Goal: Task Accomplishment & Management: Use online tool/utility

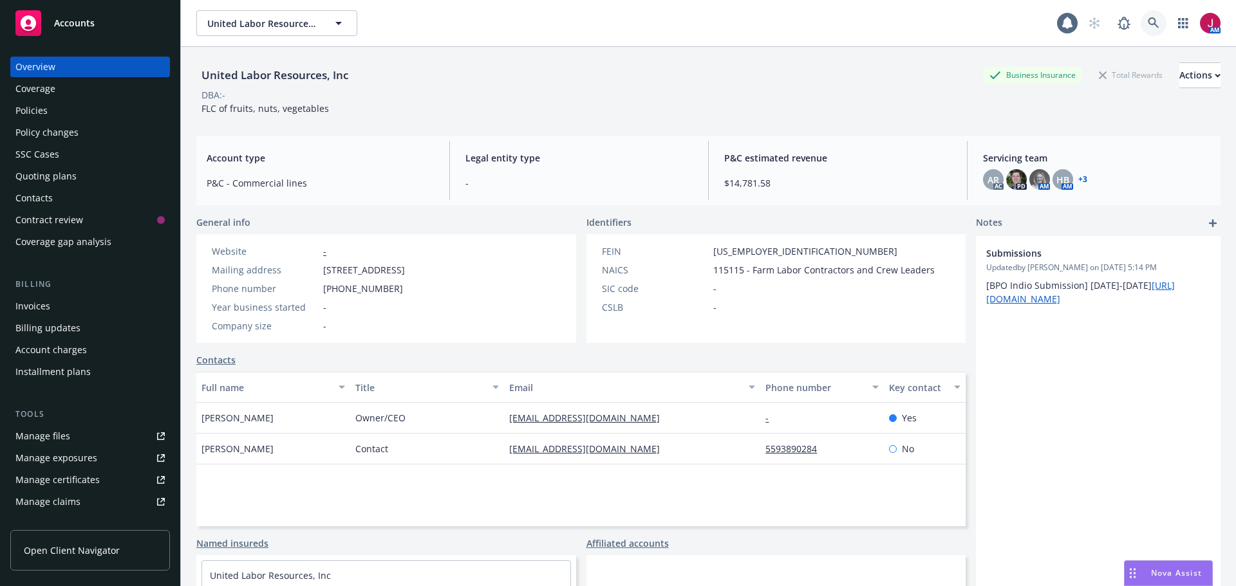
click at [1147, 19] on icon at bounding box center [1153, 23] width 12 height 12
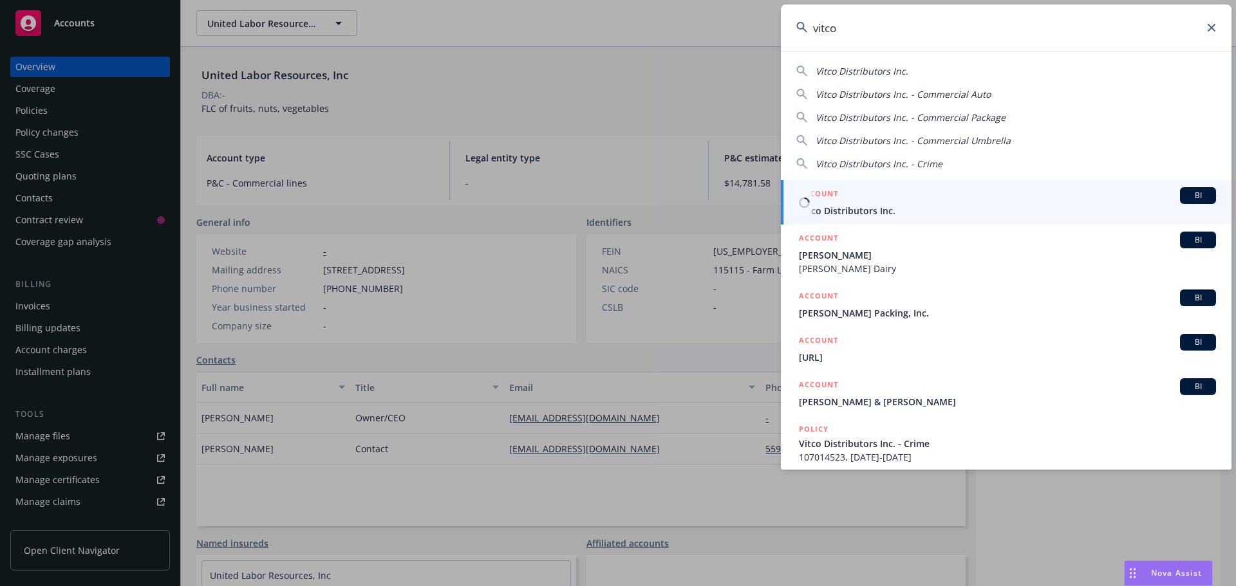
type input "vitco"
click at [1084, 205] on span "Vitco Distributors Inc." at bounding box center [1007, 211] width 417 height 14
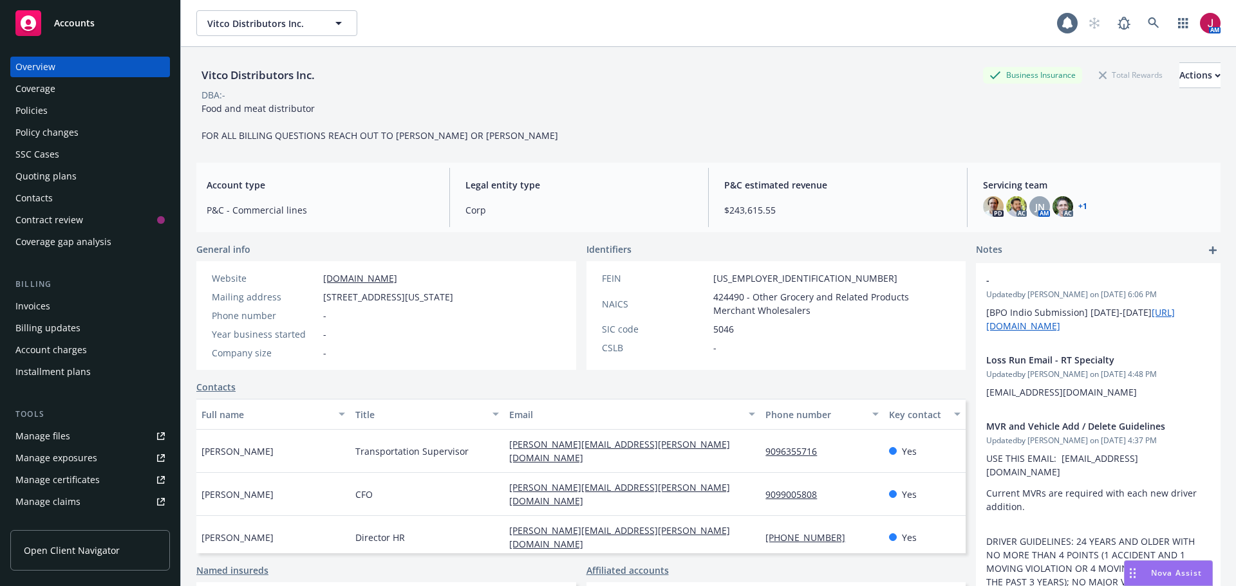
click at [116, 110] on div "Policies" at bounding box center [89, 110] width 149 height 21
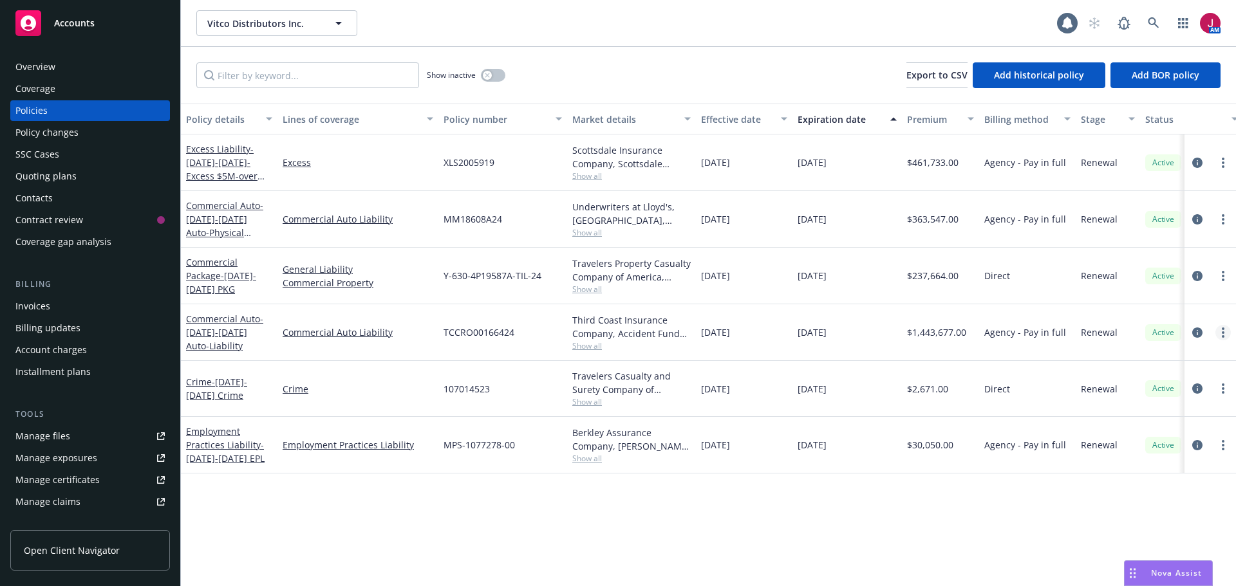
click at [1220, 338] on link "more" at bounding box center [1222, 332] width 15 height 15
click at [1156, 515] on link "Copy logging email" at bounding box center [1154, 514] width 151 height 26
click at [79, 462] on div "Manage exposures" at bounding box center [56, 458] width 82 height 21
click at [1146, 23] on link at bounding box center [1153, 23] width 26 height 26
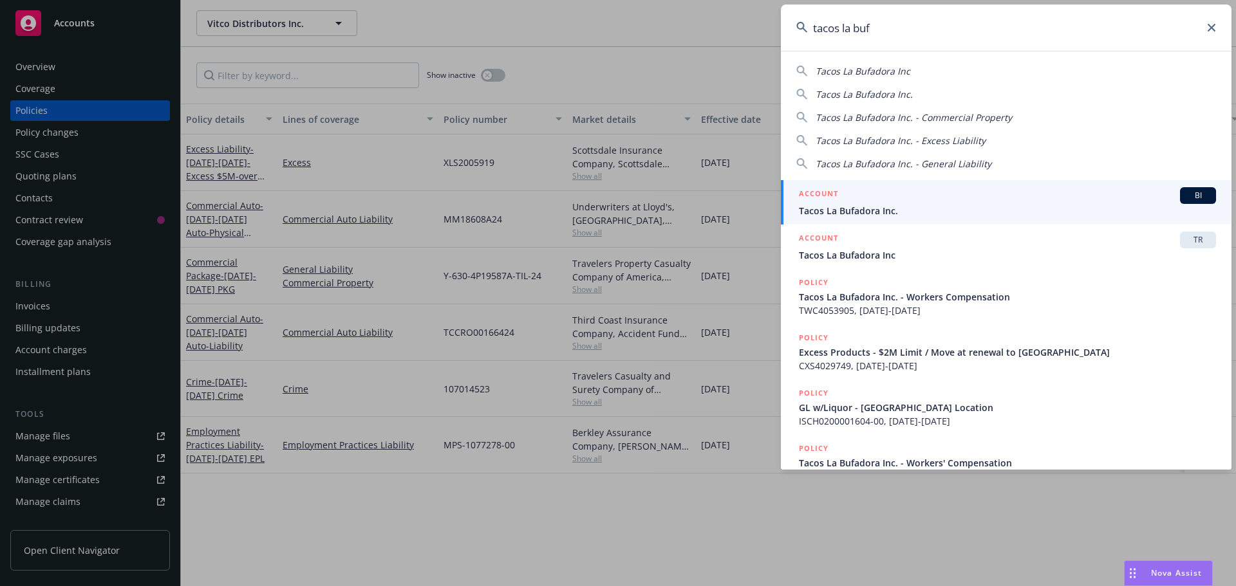
type input "tacos la buf"
click at [1001, 195] on div "ACCOUNT BI" at bounding box center [1007, 195] width 417 height 17
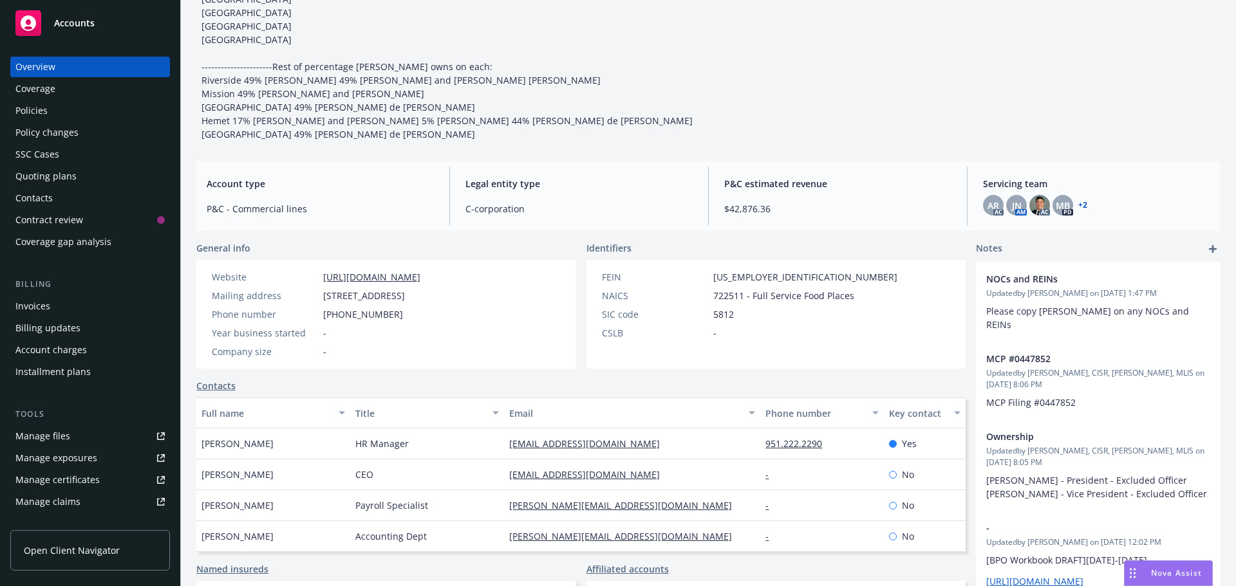
scroll to position [279, 0]
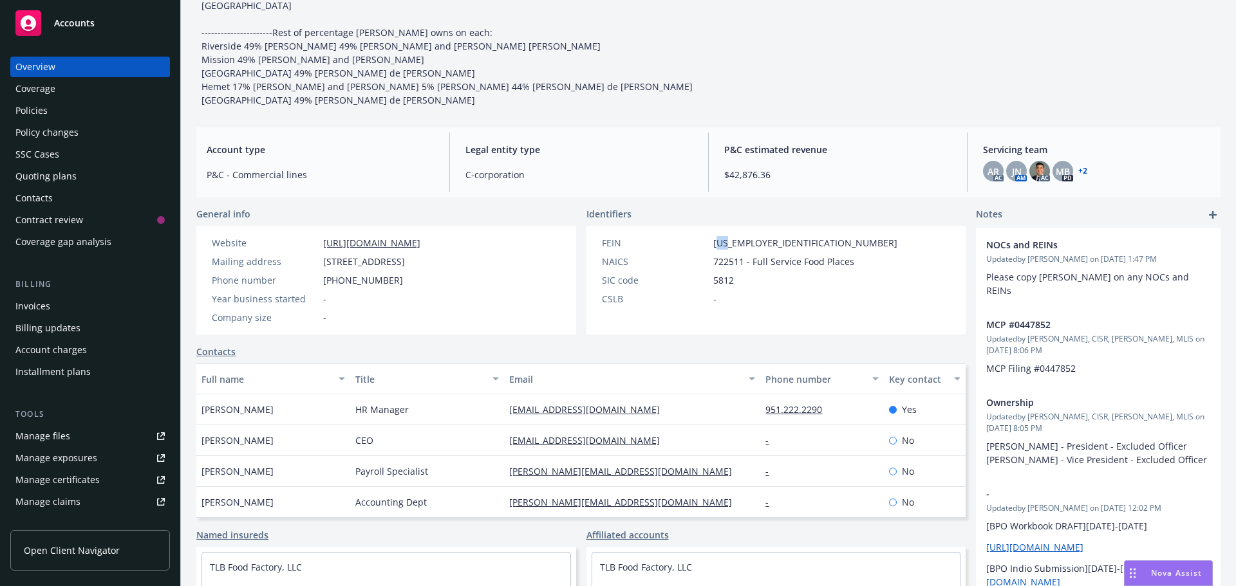
drag, startPoint x: 714, startPoint y: 298, endPoint x: 718, endPoint y: 305, distance: 8.1
click at [721, 304] on div "FEIN 45-2615154 NAICS 722511 - Full Service Food Places SIC code 5812 CSLB -" at bounding box center [750, 271] width 306 height 70
drag, startPoint x: 709, startPoint y: 295, endPoint x: 757, endPoint y: 294, distance: 48.3
click at [757, 250] on span "45-2615154" at bounding box center [805, 243] width 184 height 14
click at [700, 250] on div "FEIN" at bounding box center [655, 243] width 106 height 14
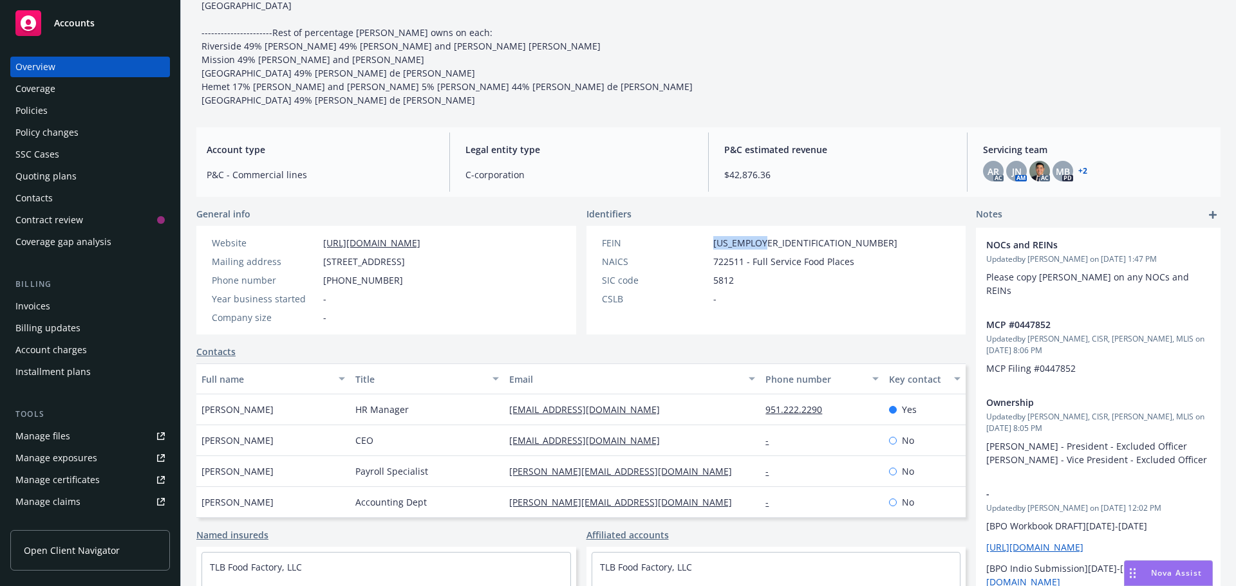
drag, startPoint x: 709, startPoint y: 295, endPoint x: 759, endPoint y: 296, distance: 50.2
click at [759, 250] on div "FEIN 45-2615154" at bounding box center [750, 243] width 306 height 14
copy span "45-2615154"
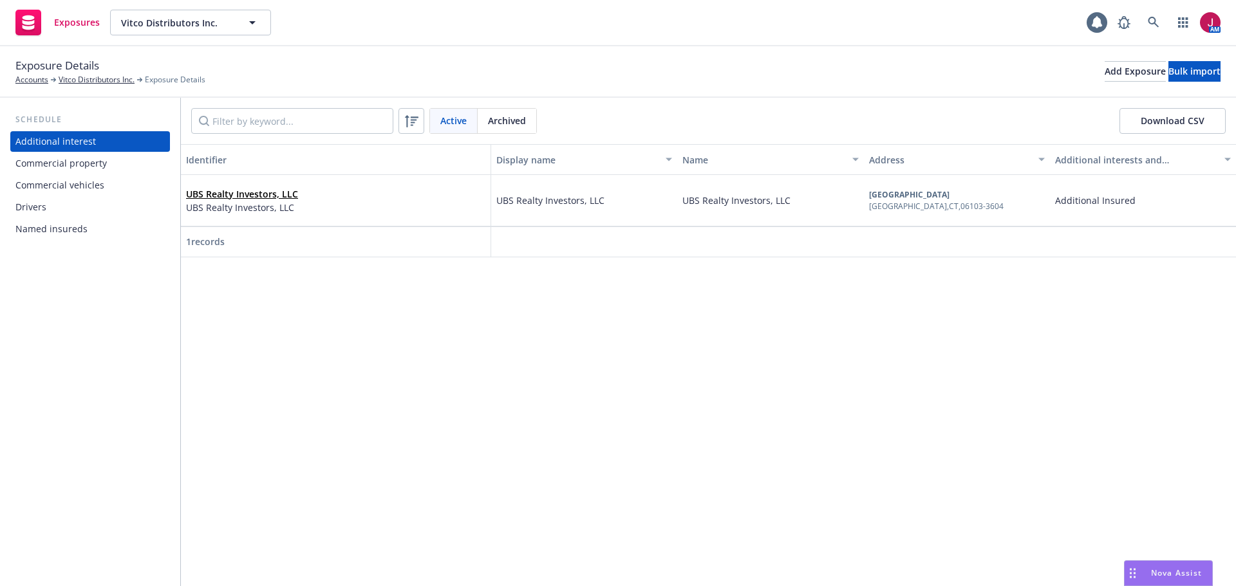
click at [53, 213] on div "Drivers" at bounding box center [89, 207] width 149 height 21
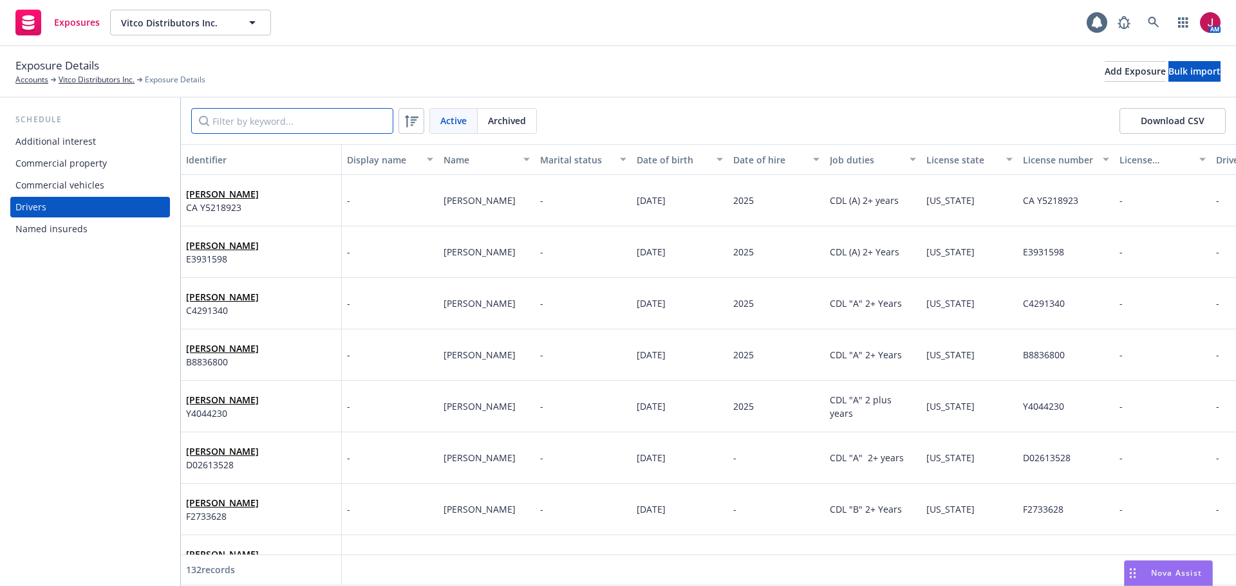
click at [278, 118] on input "Filter by keyword..." at bounding box center [292, 121] width 202 height 26
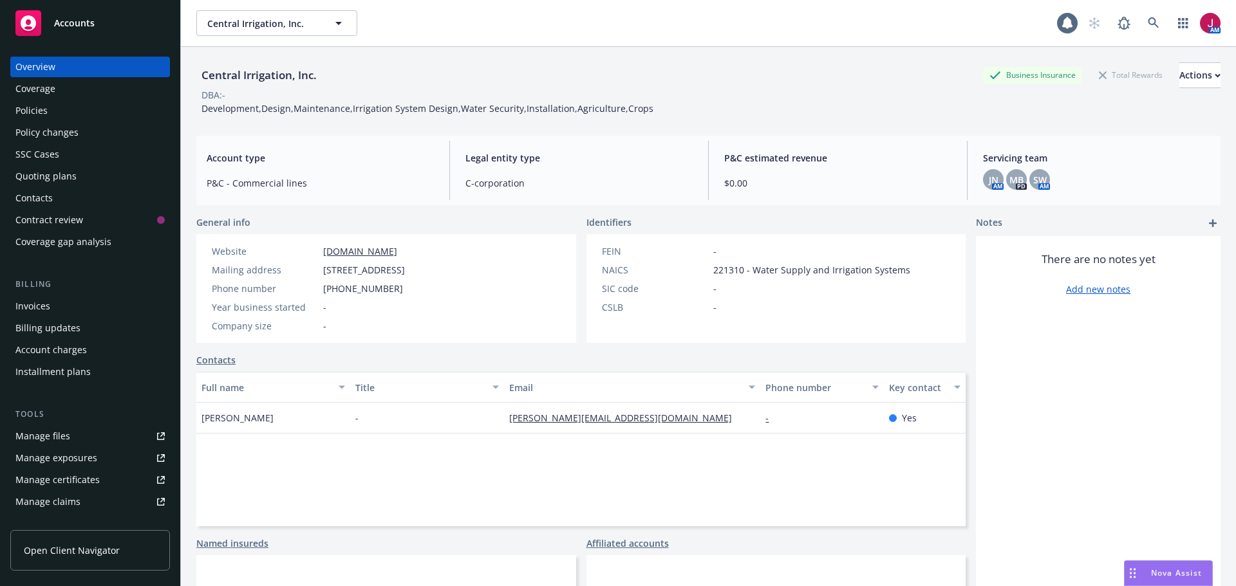
click at [276, 452] on div "Full name Title Email Phone number Key contact Keith Yamamoto - [EMAIL_ADDRESS]…" at bounding box center [580, 449] width 769 height 154
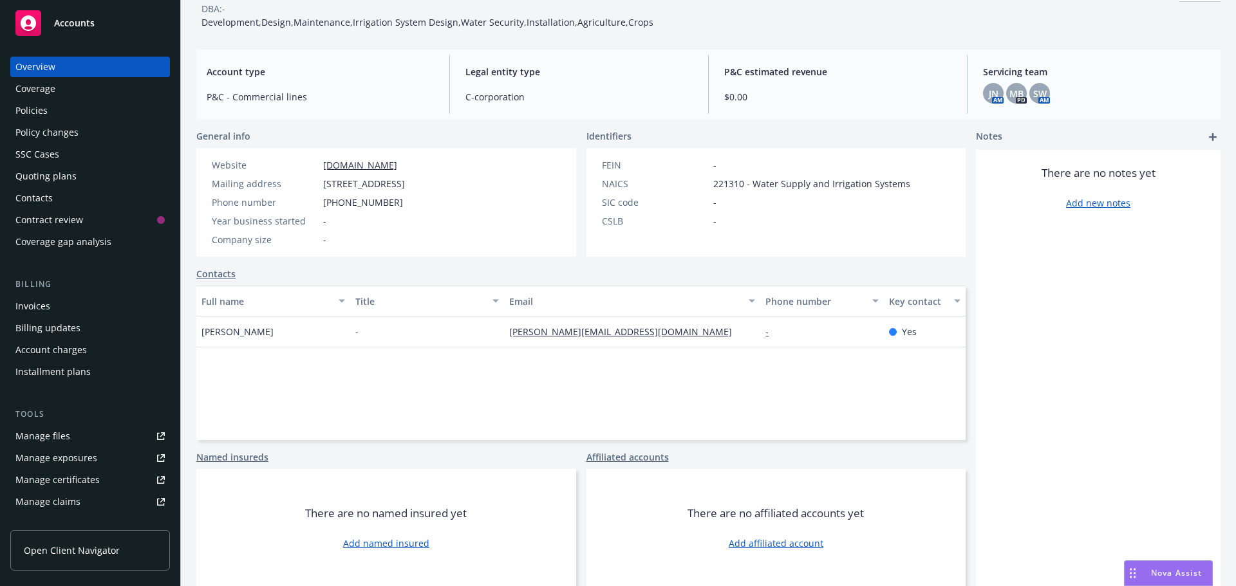
scroll to position [87, 0]
click at [402, 544] on link "Add named insured" at bounding box center [386, 543] width 86 height 14
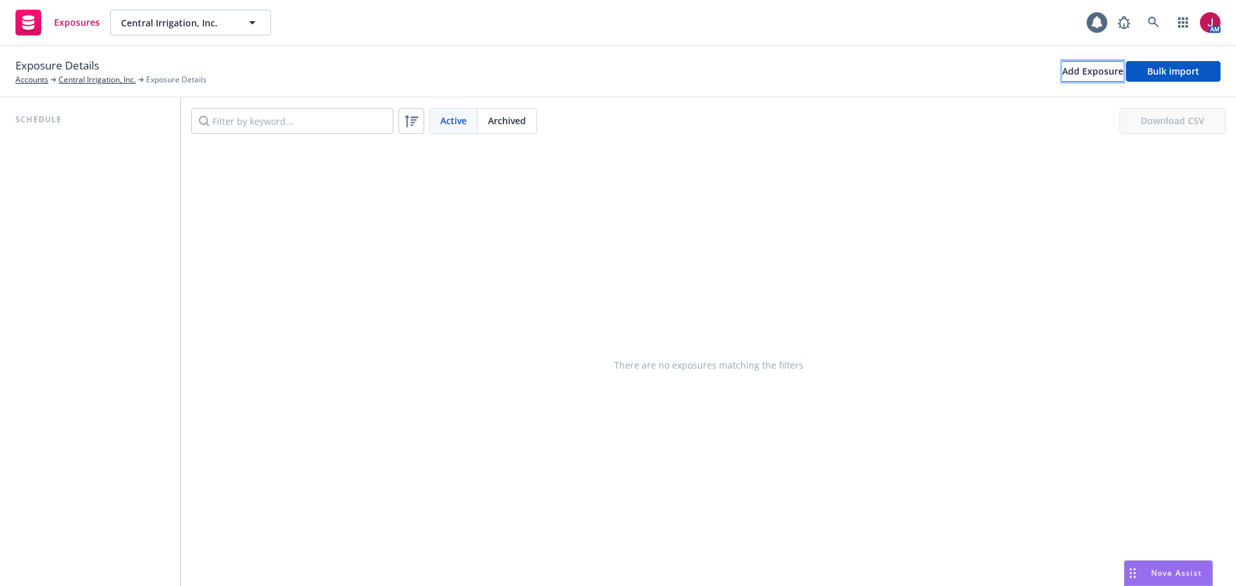
click at [1071, 69] on div "Add Exposure" at bounding box center [1092, 71] width 61 height 19
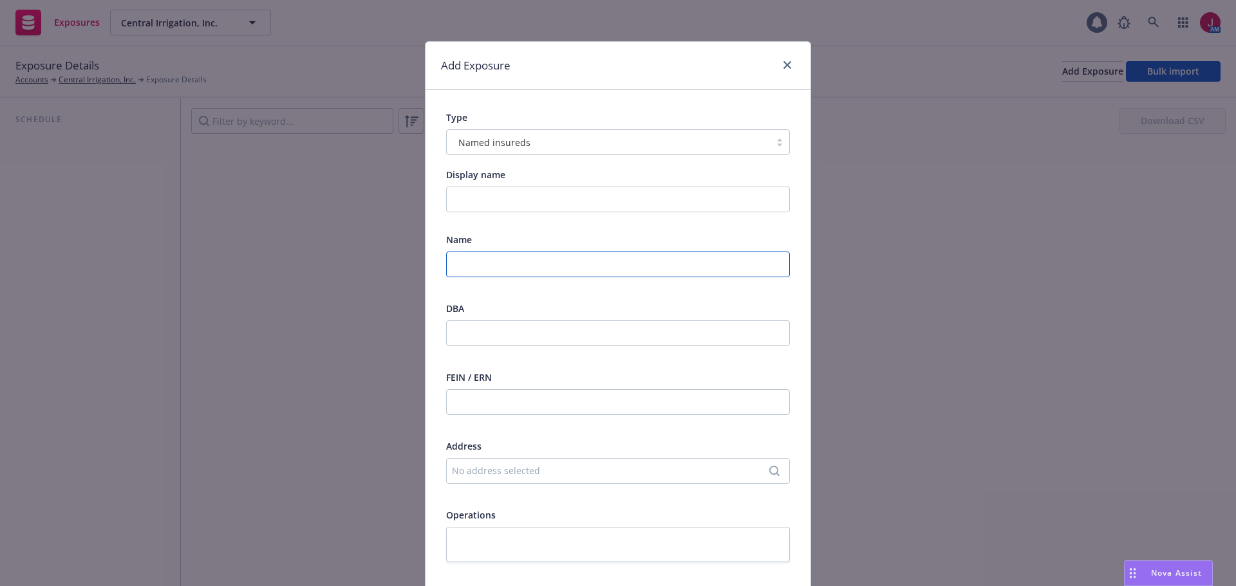
click at [574, 257] on input "text" at bounding box center [618, 265] width 344 height 26
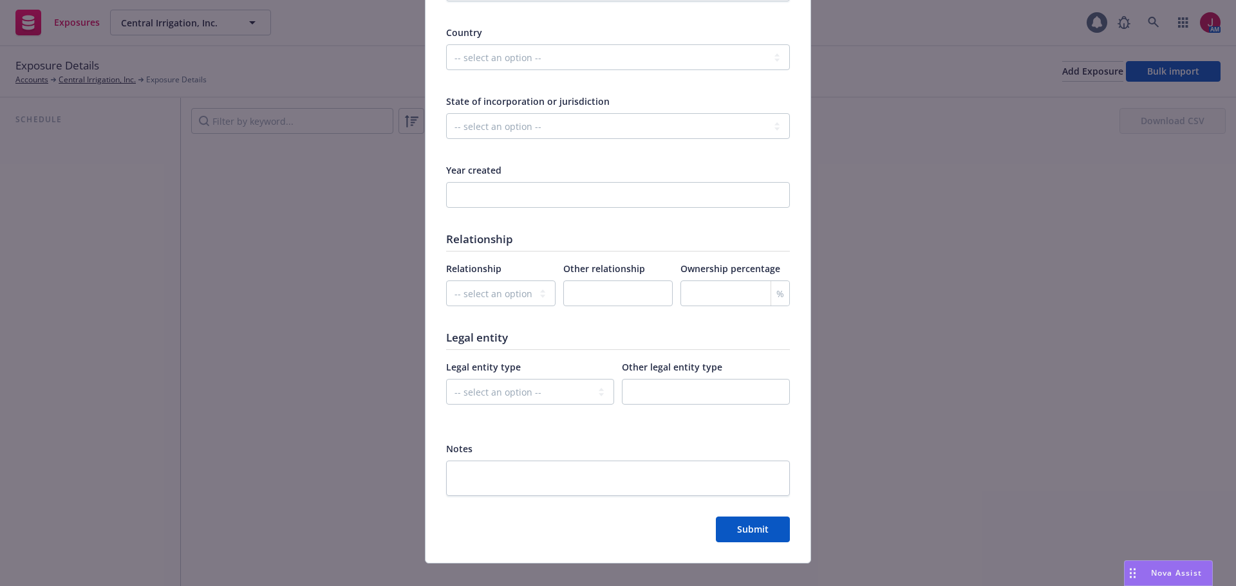
scroll to position [580, 0]
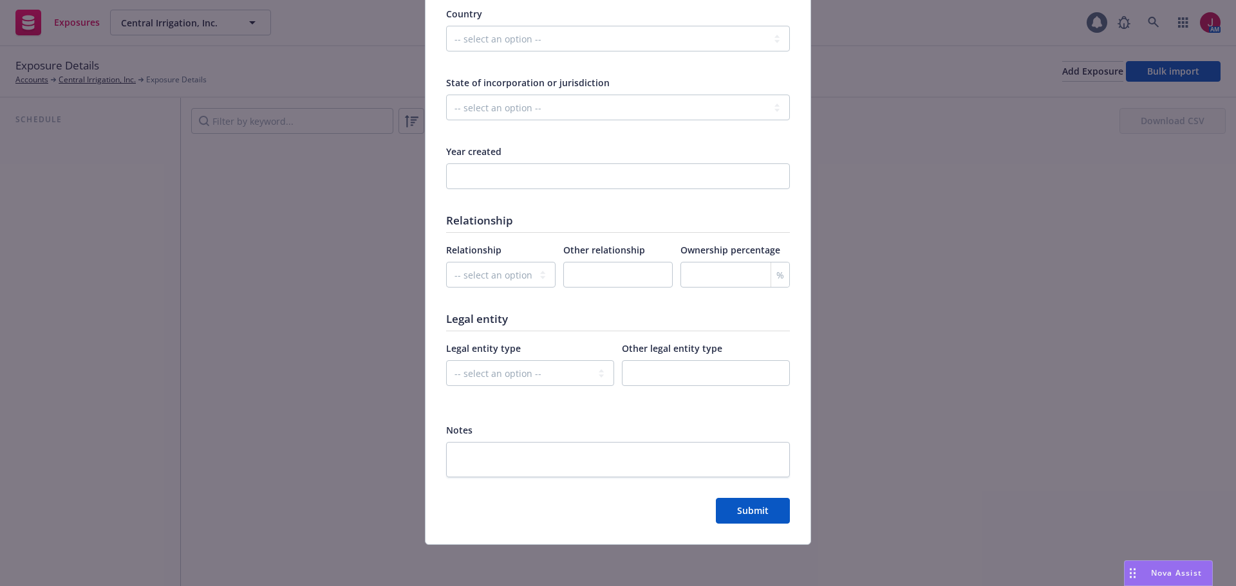
type input "Central Irrigation Management"
click at [506, 272] on select "-- select an option -- Parent company Wholly-owned subsidiary Subsidiary not wh…" at bounding box center [500, 275] width 109 height 26
select select "OTHER"
click at [446, 262] on select "-- select an option -- Parent company Wholly-owned subsidiary Subsidiary not wh…" at bounding box center [500, 275] width 109 height 26
click at [617, 275] on input "text" at bounding box center [617, 275] width 109 height 26
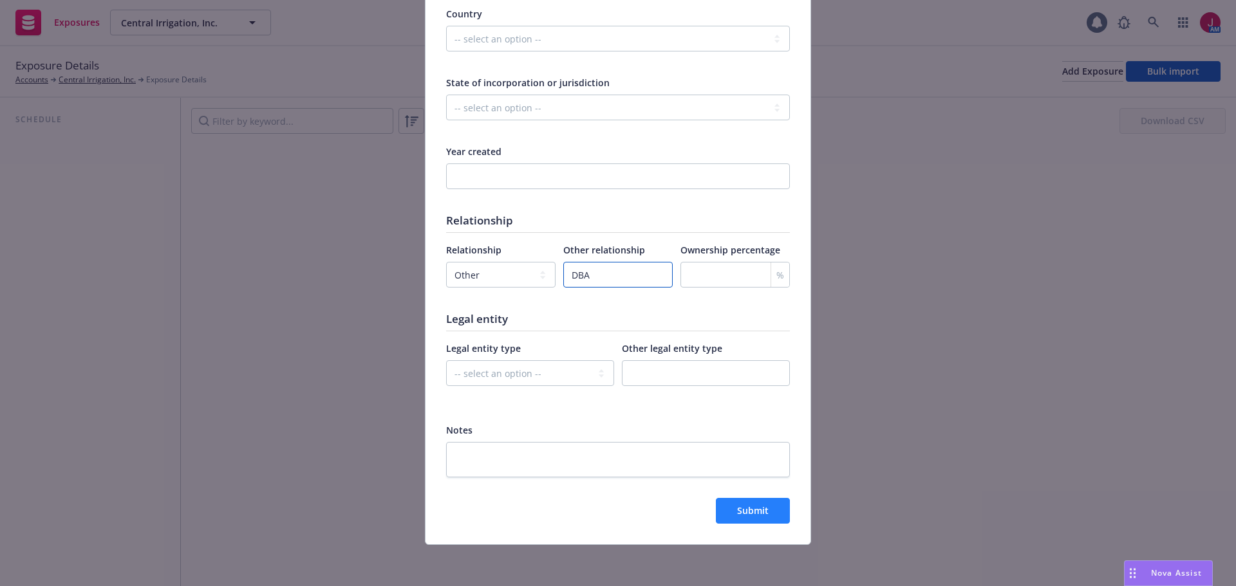
type input "DBA"
click at [751, 514] on span "Submit" at bounding box center [753, 511] width 32 height 12
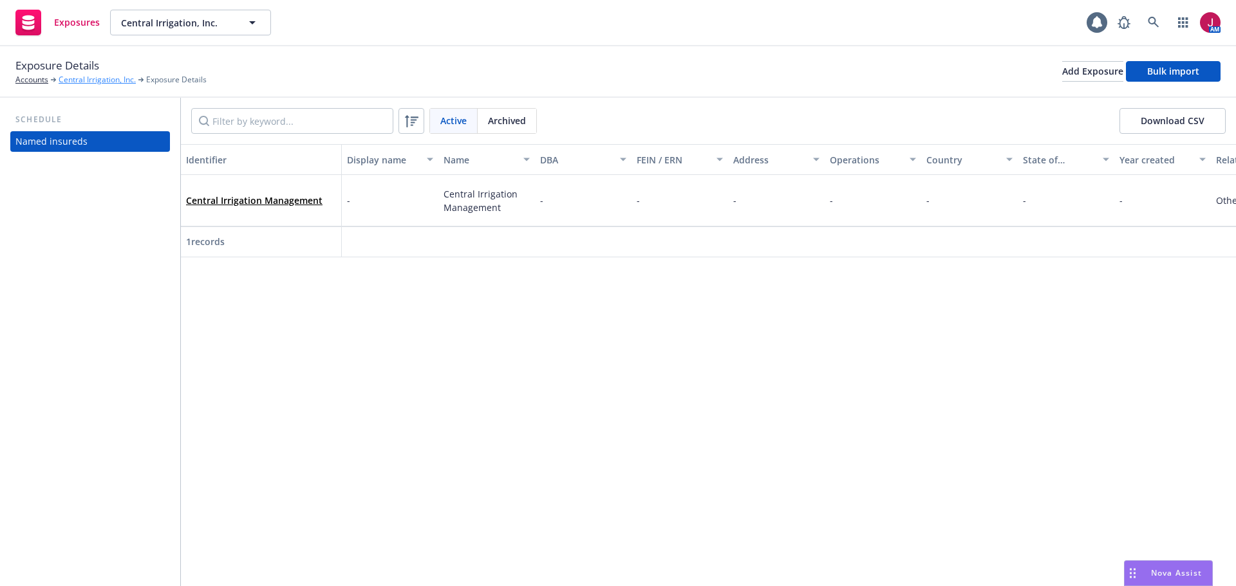
click at [102, 79] on link "Central Irrigation, Inc." at bounding box center [97, 80] width 77 height 12
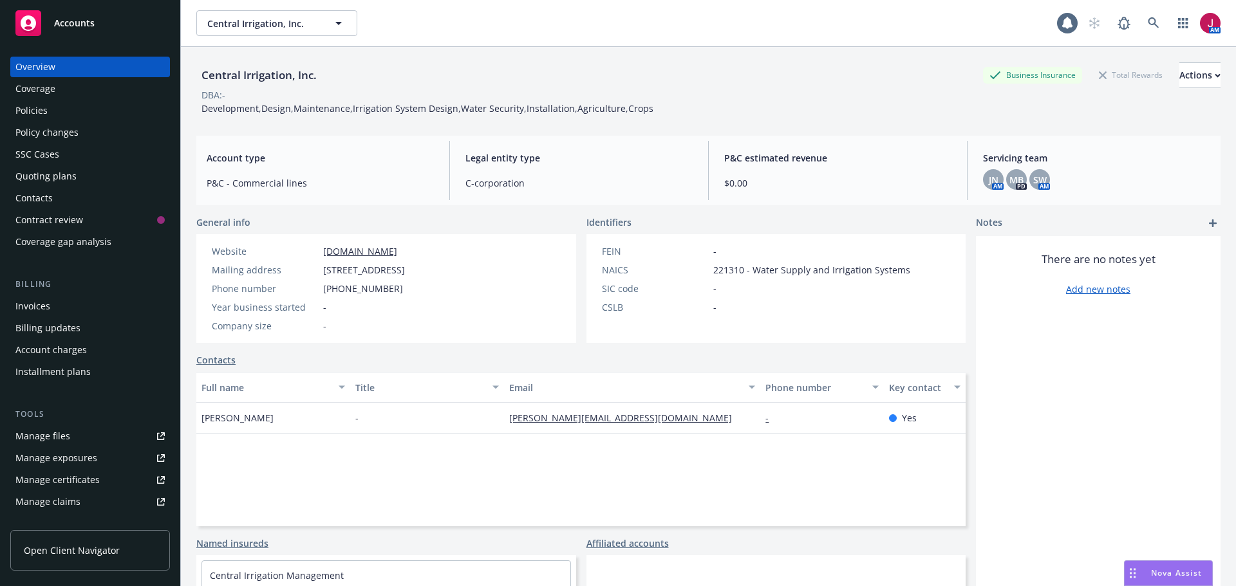
click at [70, 176] on div "Quoting plans" at bounding box center [45, 176] width 61 height 21
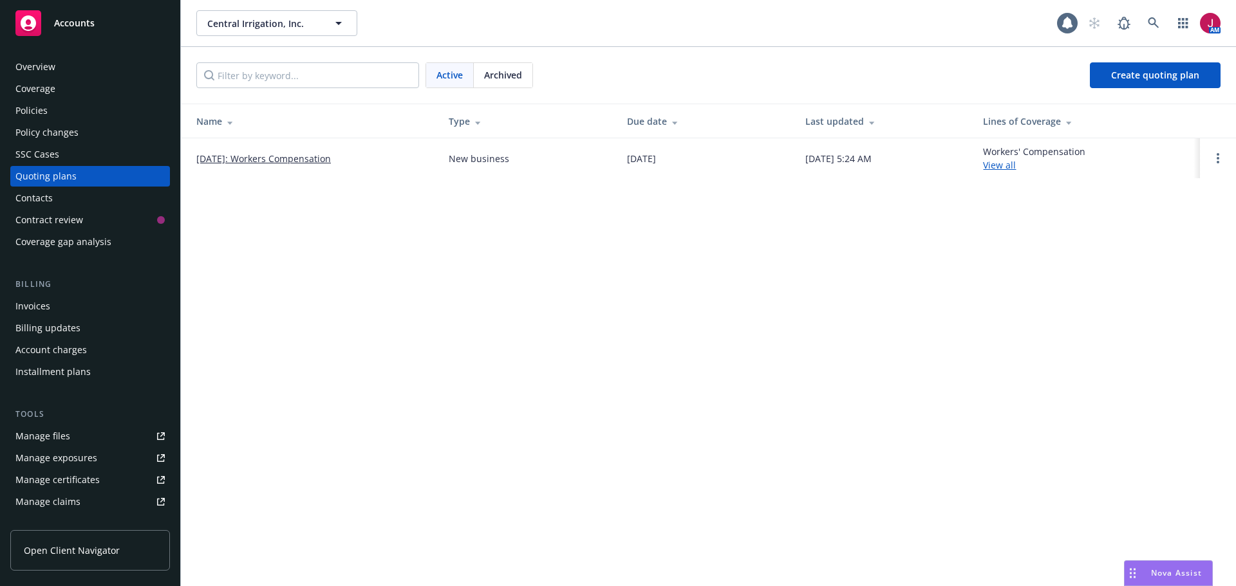
click at [321, 160] on link "[DATE]: Workers Compensation" at bounding box center [263, 159] width 135 height 14
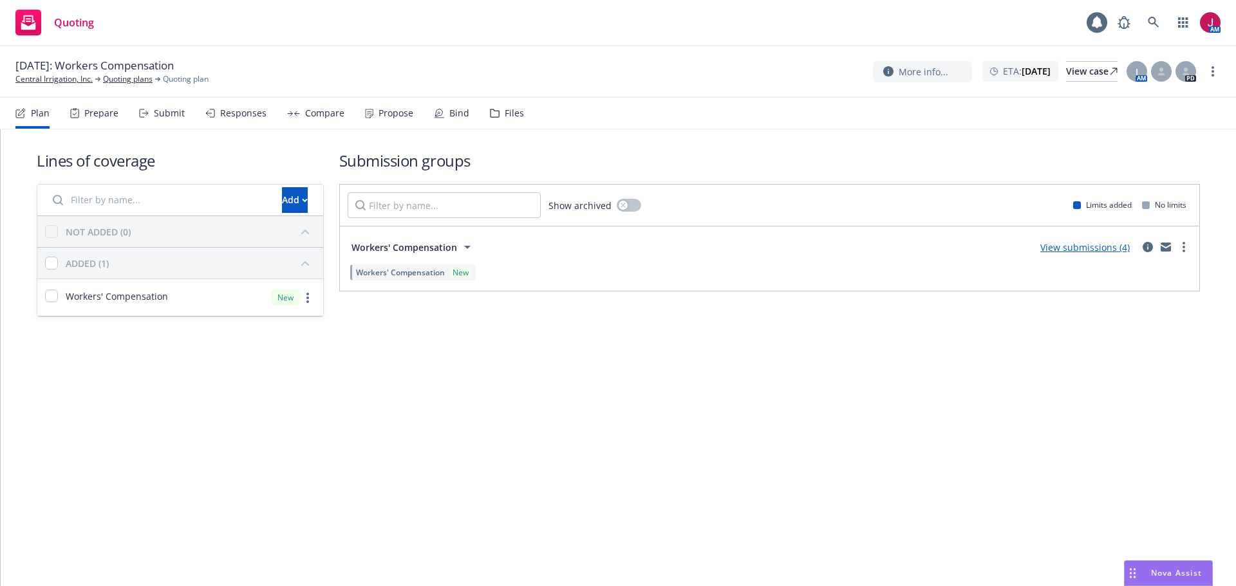
click at [165, 116] on div "Submit" at bounding box center [169, 113] width 31 height 10
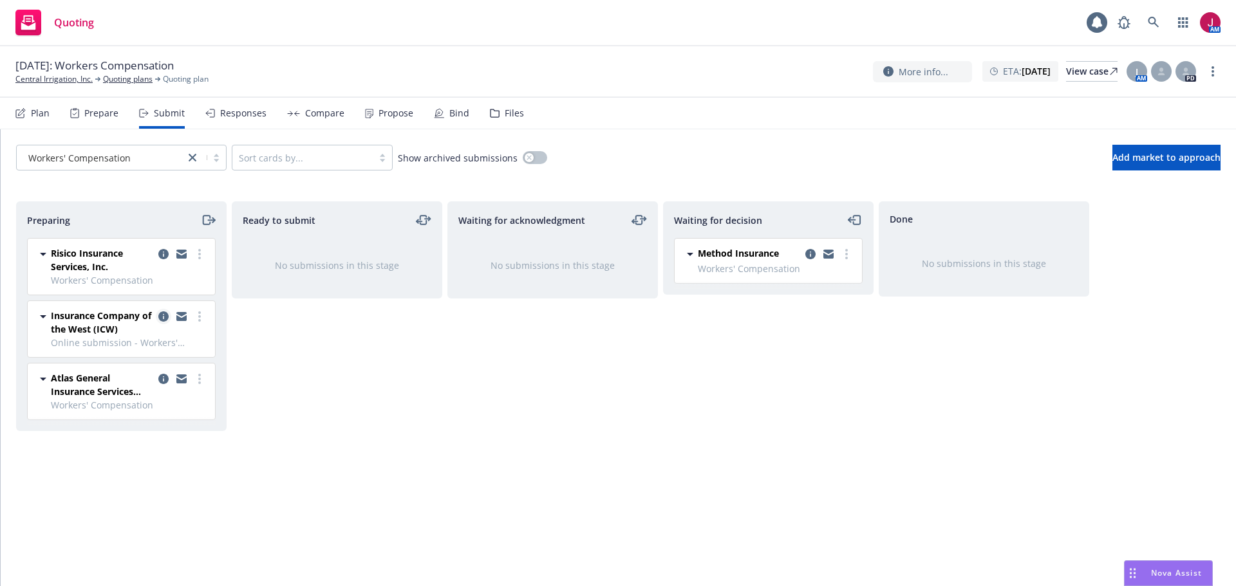
click at [162, 319] on icon "copy logging email" at bounding box center [163, 316] width 10 height 10
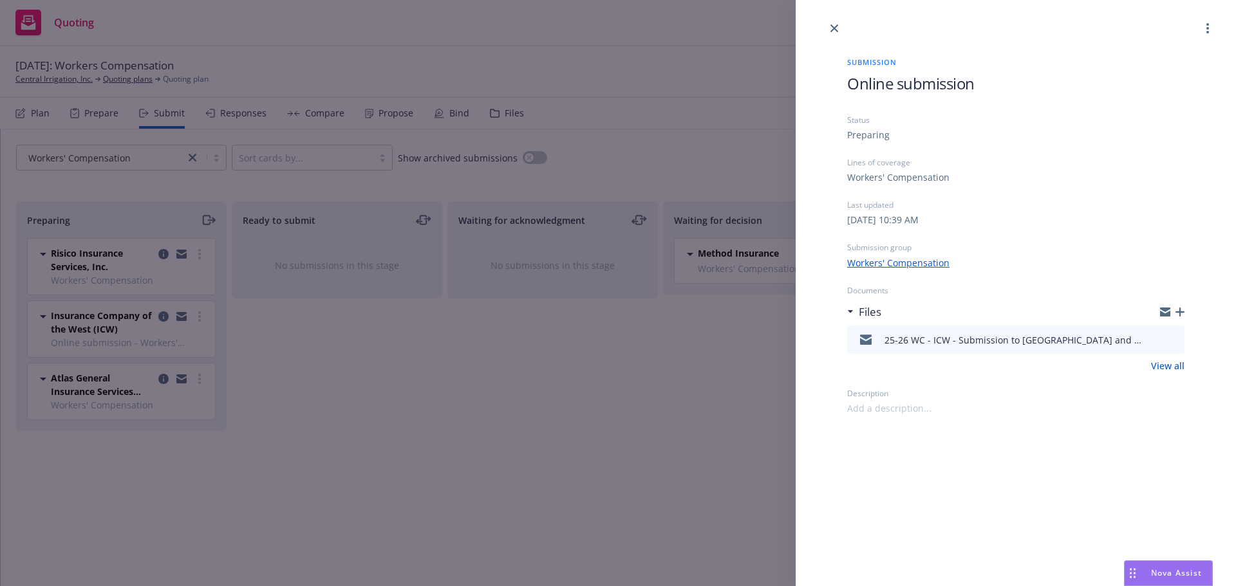
click at [1180, 315] on icon "button" at bounding box center [1179, 312] width 9 height 9
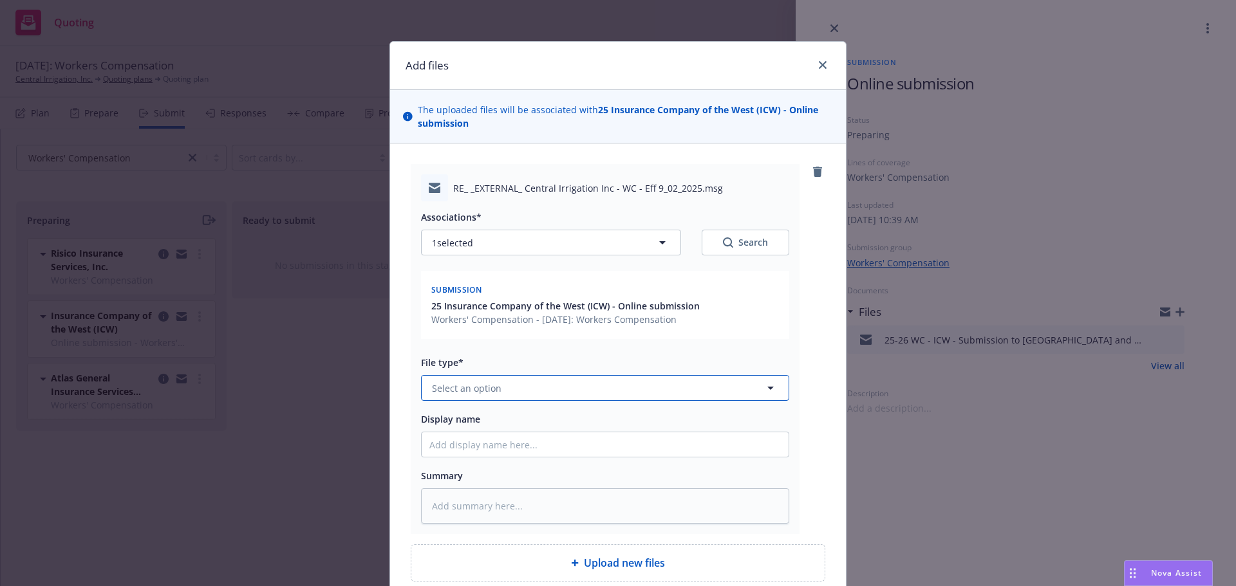
click at [579, 388] on button "Select an option" at bounding box center [605, 388] width 368 height 26
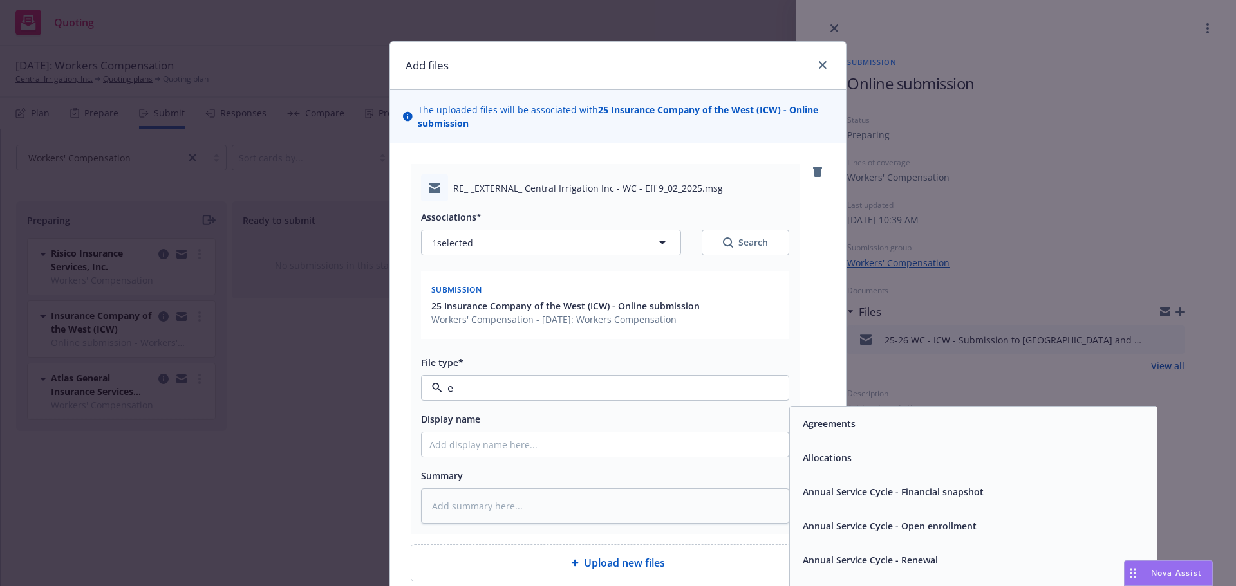
type input "em"
click at [847, 458] on div "Email" at bounding box center [972, 458] width 351 height 19
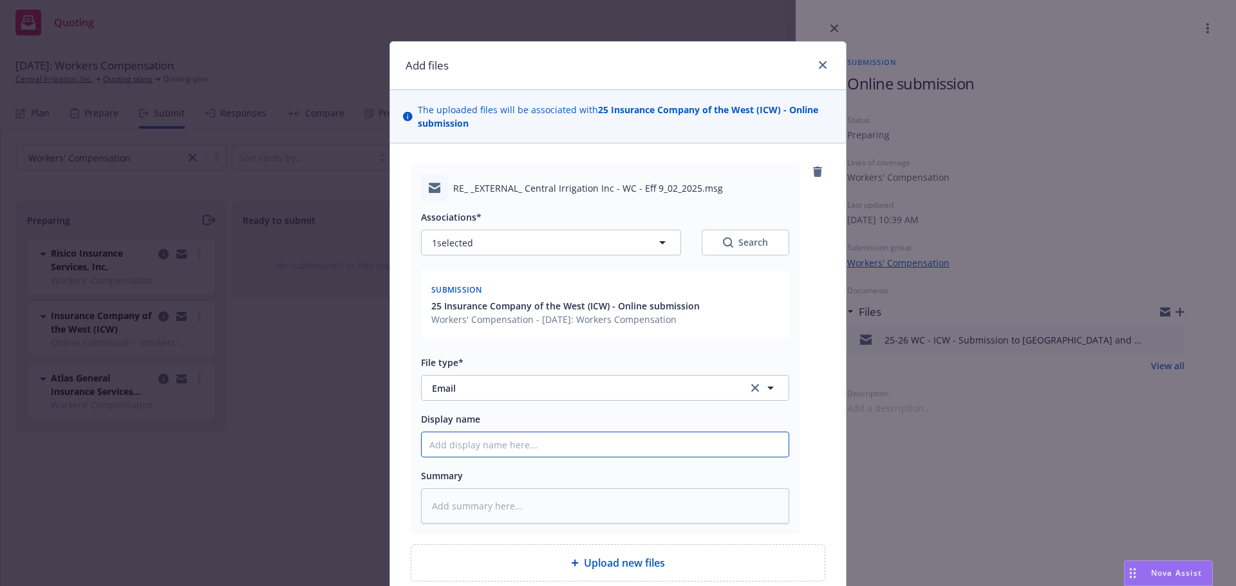
click at [573, 444] on input "Display name" at bounding box center [605, 444] width 367 height 24
type textarea "x"
type input "2"
type textarea "x"
type input "25"
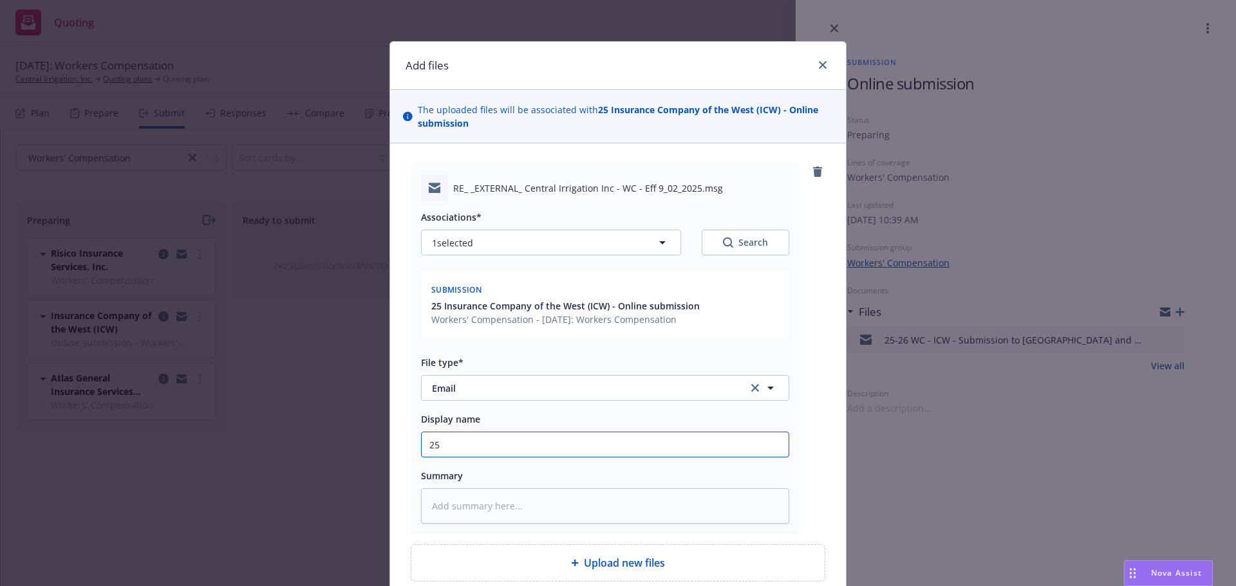
type textarea "x"
type input "25-"
type textarea "x"
type input "25-2"
type textarea "x"
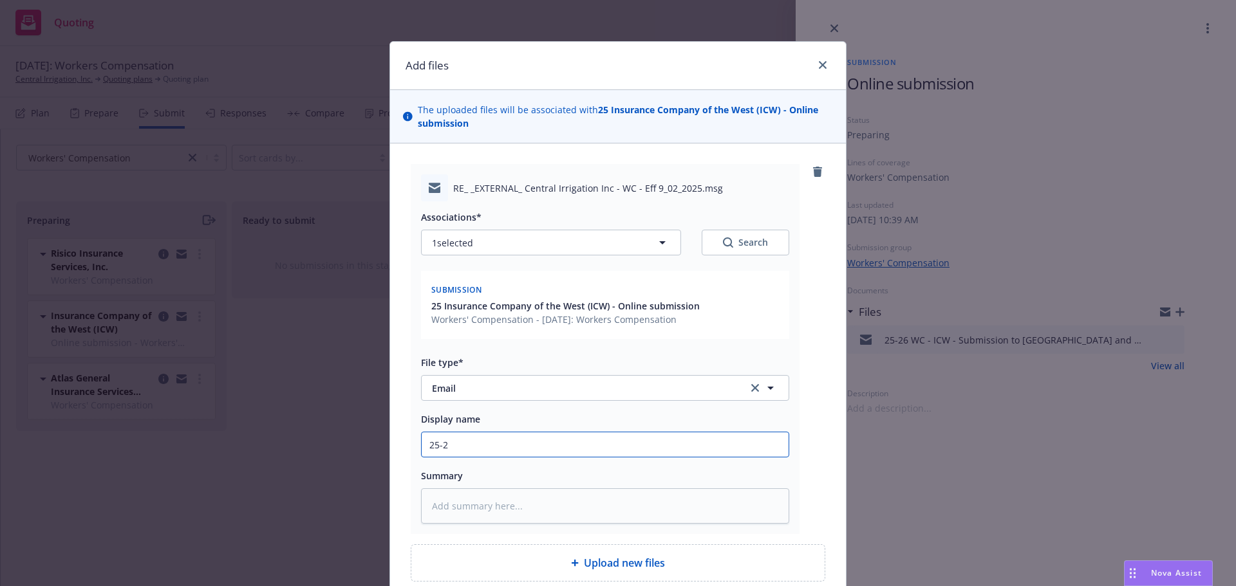
type input "25-26"
type textarea "x"
type input "25-26"
type textarea "x"
type input "25-26 W"
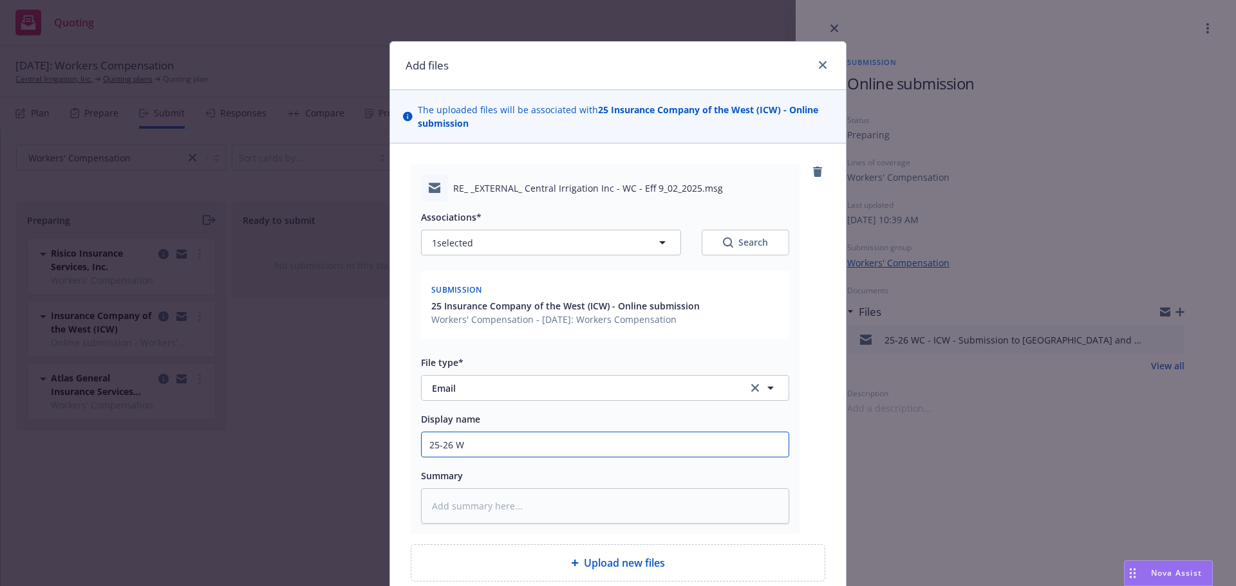
type textarea "x"
type input "25-26 WC"
type textarea "x"
type input "25-26 WC"
type textarea "x"
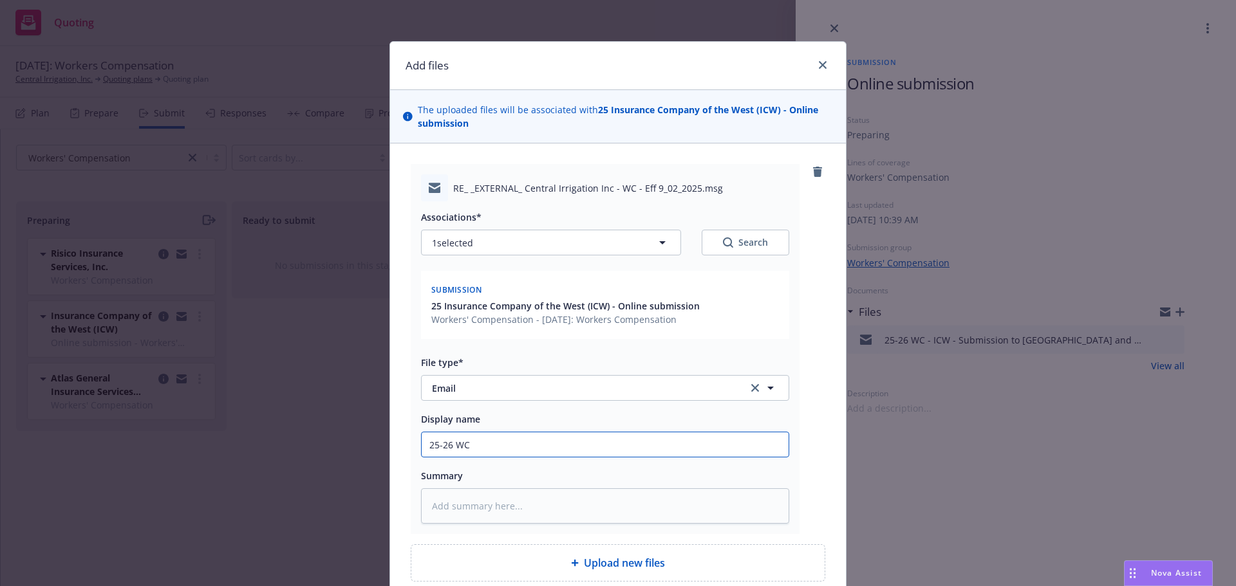
type input "25-26 WC -"
type textarea "x"
type input "25-26 WC -"
type textarea "x"
type input "25-26 WC - B"
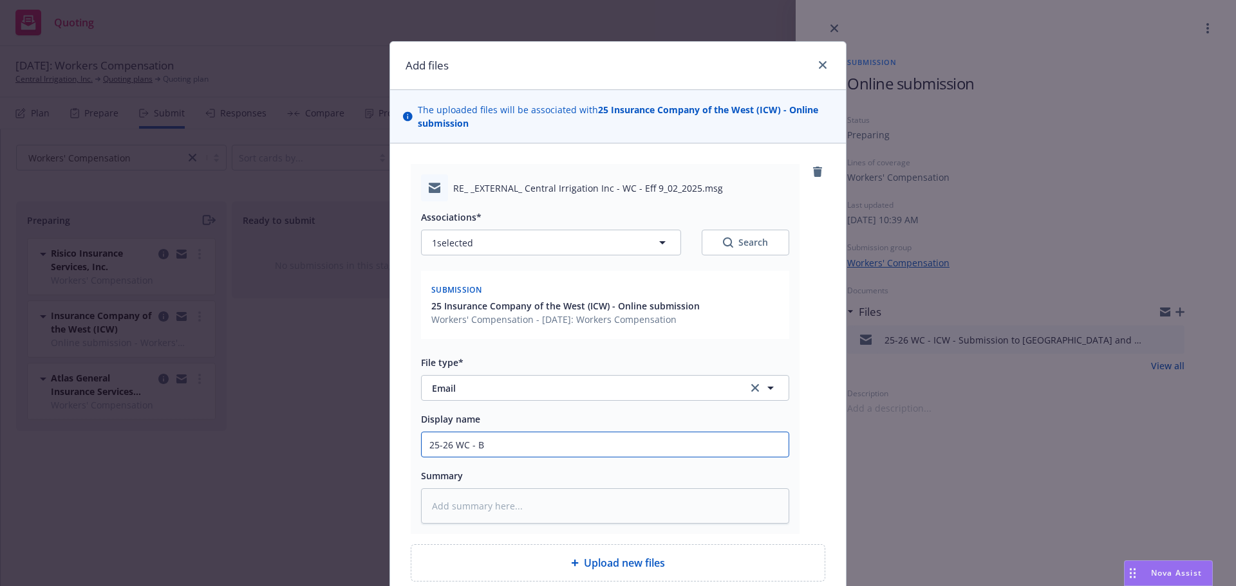
type textarea "x"
type input "25-26 WC - Br"
type textarea "x"
type input "25-26 WC - Bre"
type textarea "x"
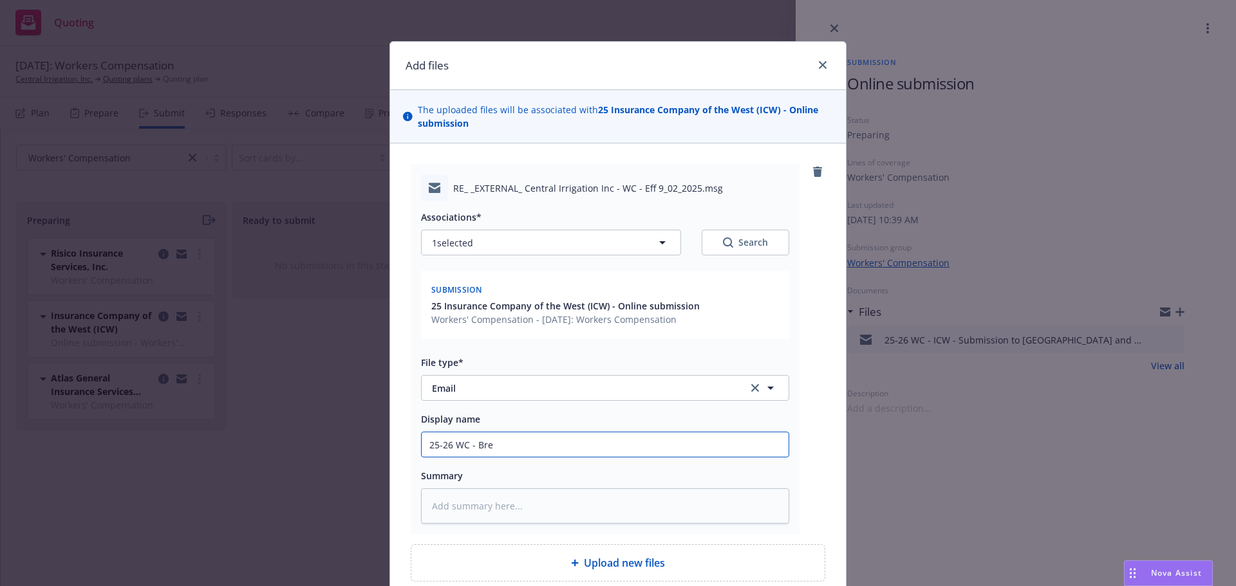
type input "25-26 WC - Bret"
type textarea "x"
type input "25-26 WC - Brett"
type textarea "x"
type input "25-26 WC - Brett'"
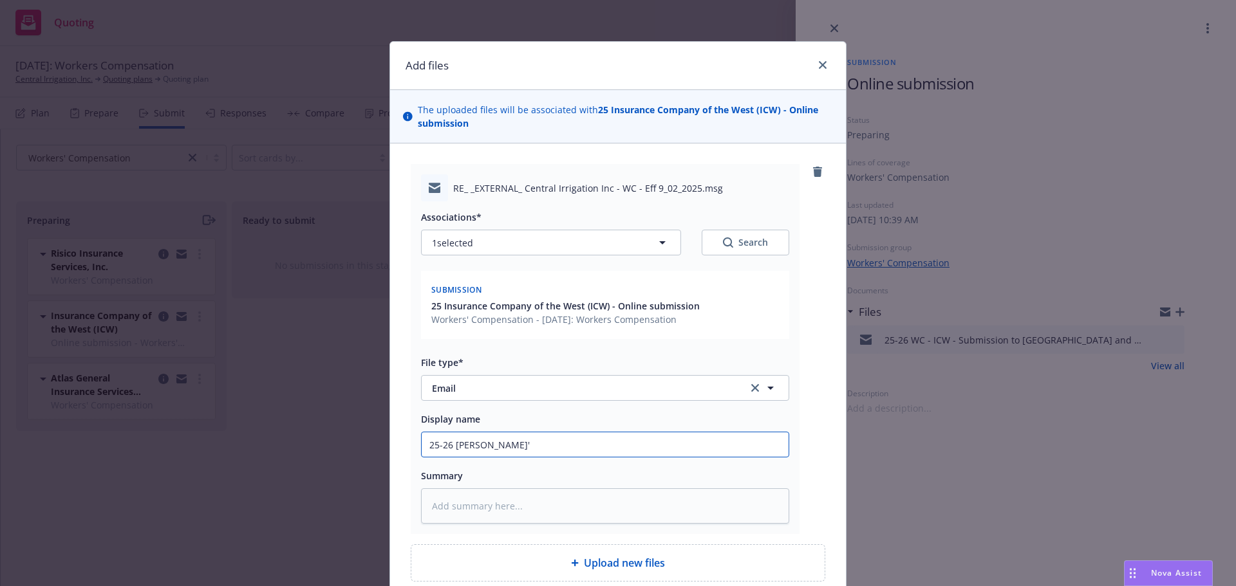
type textarea "x"
type input "25-26 WC - Brett's"
type textarea "x"
type input "25-26 WC - Brett's"
type textarea "x"
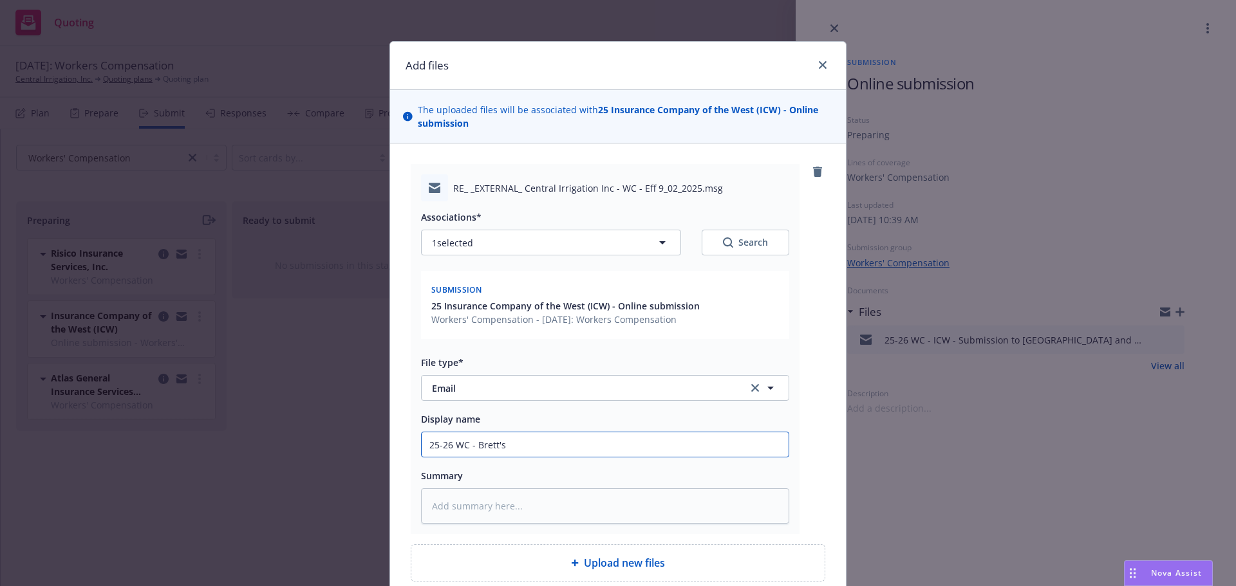
type input "25-26 WC - Brett's a"
type textarea "x"
type input "25-26 WC - Brett's ad"
type textarea "x"
type input "25-26 WC - Brett's add"
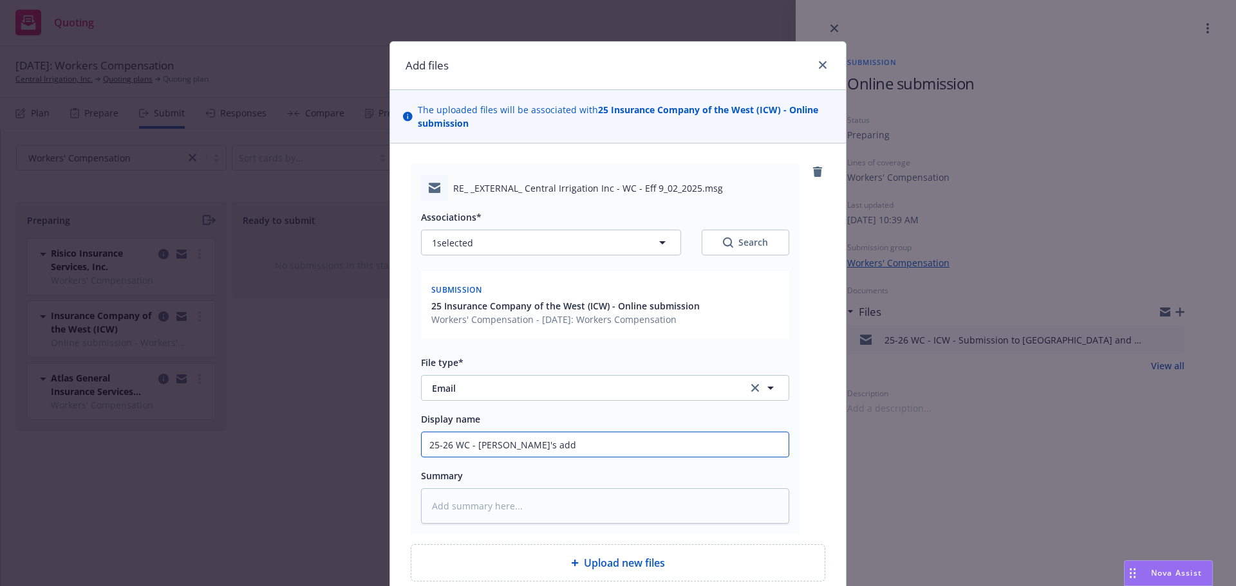
type textarea "x"
type input "25-26 WC - Brett's addl"
type textarea "x"
type input "25-26 WC - Brett's addl"
type textarea "x"
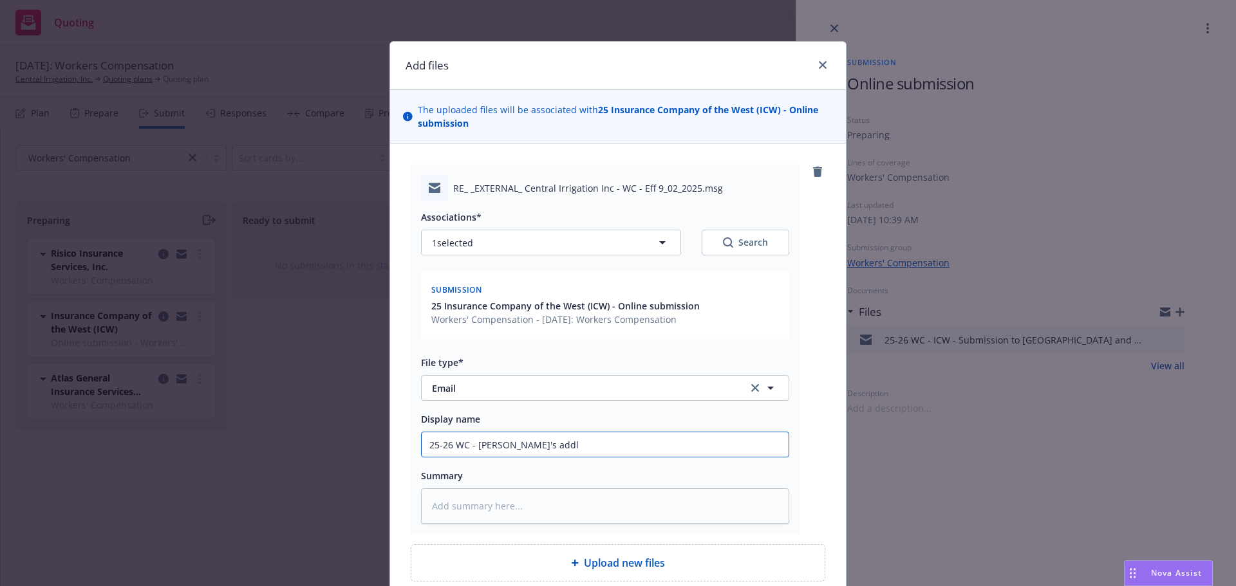
type input "25-26 WC - Brett's addl q"
type textarea "x"
type input "25-26 WC - Brett's addl qu"
type textarea "x"
type input "25-26 WC - Brett's addl que"
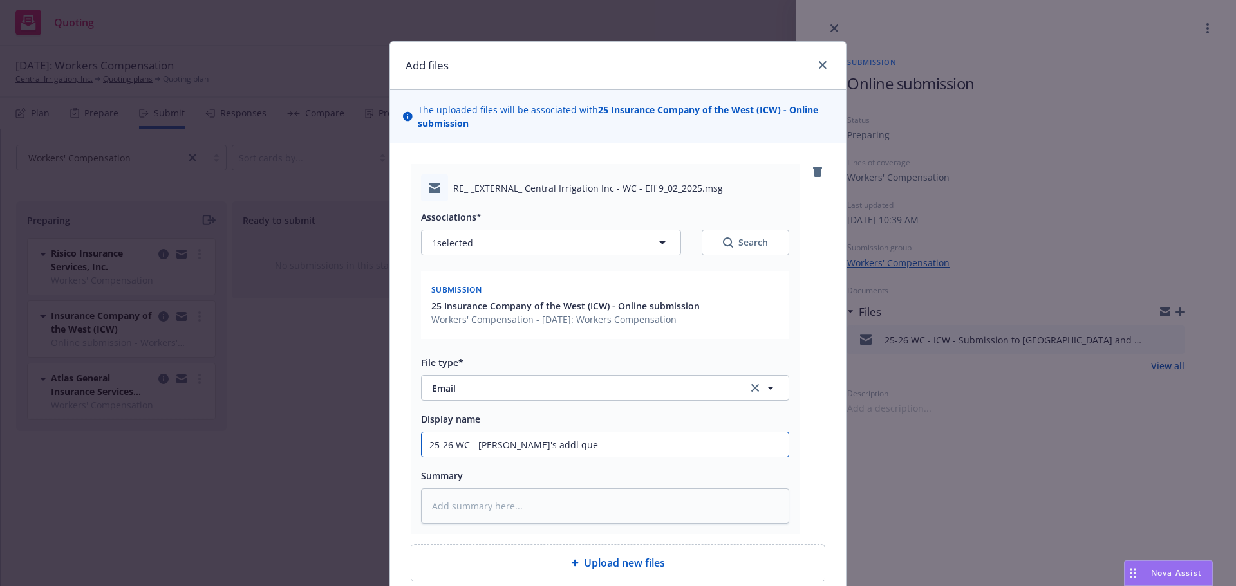
type textarea "x"
type input "25-26 WC - Brett's addl ques"
type textarea "x"
type input "25-26 WC - Brett's addl quest"
type textarea "x"
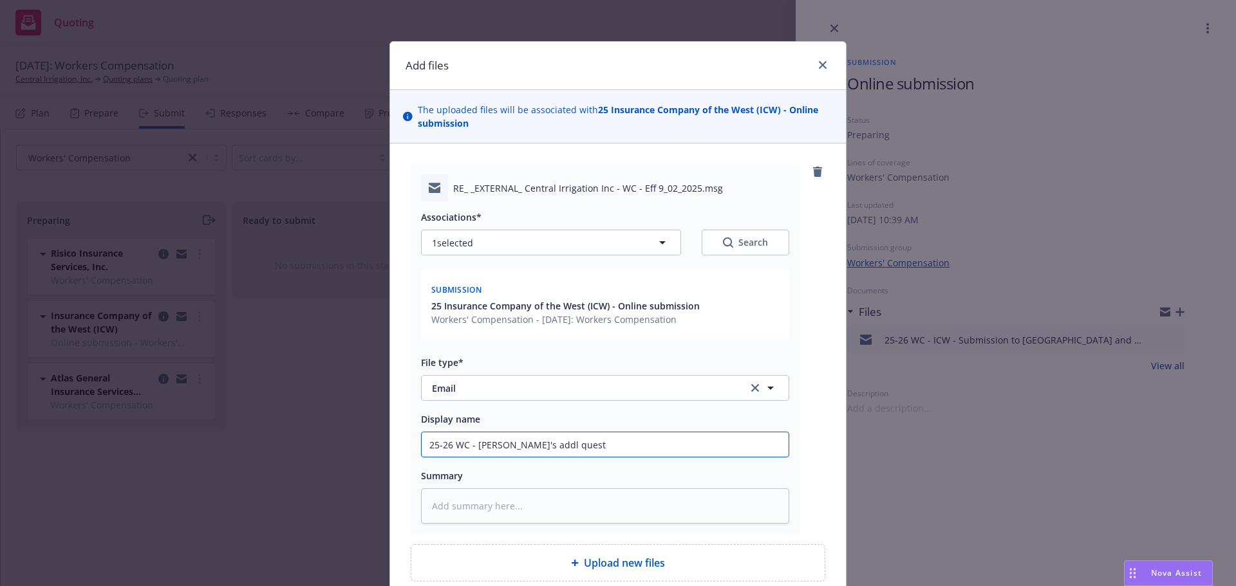
type input "25-26 WC - Brett's addl questi"
type textarea "x"
type input "25-26 WC - Brett's addl questio"
type textarea "x"
type input "25-26 WC - Brett's addl question"
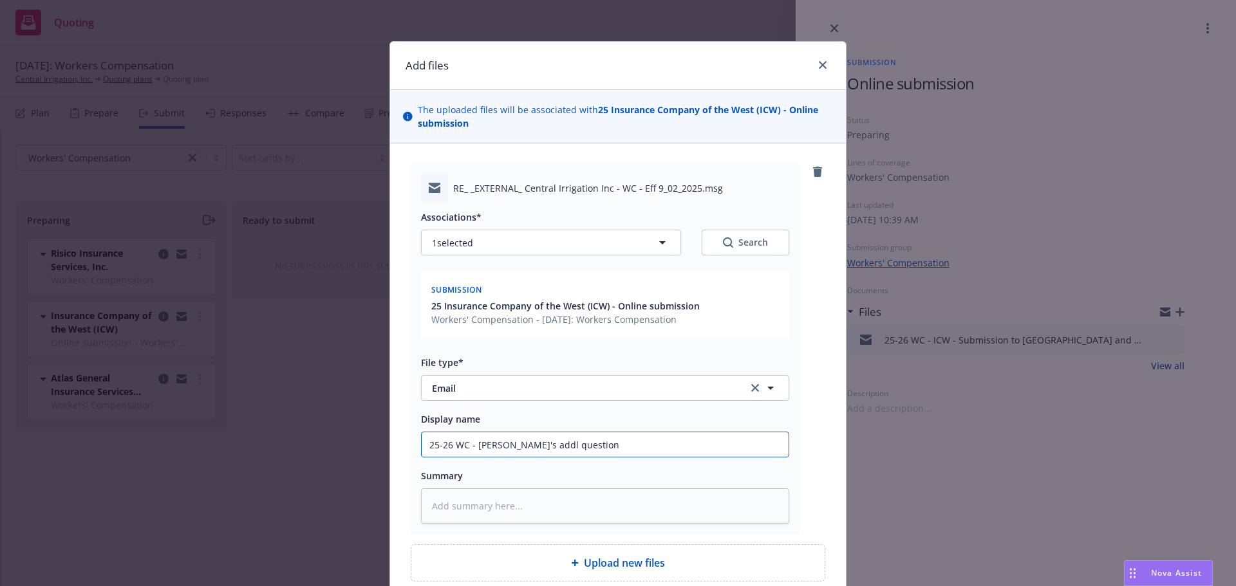
type textarea "x"
type input "25-26 WC - Brett's addl questions"
type textarea "x"
type input "25-26 WC - Brett's addl questions/"
type textarea "x"
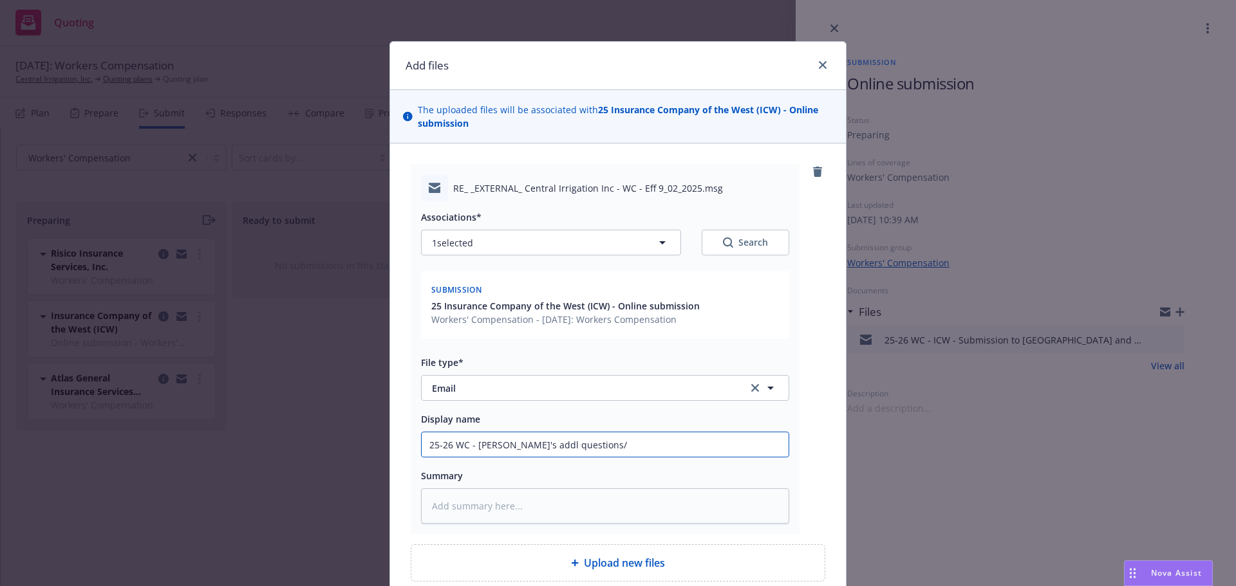
type input "25-26 WC - Brett's addl questions/M"
type textarea "x"
type input "25-26 WC - Brett's addl questions/MD"
type textarea "x"
type input "25-26 WC - Brett's addl questions/M"
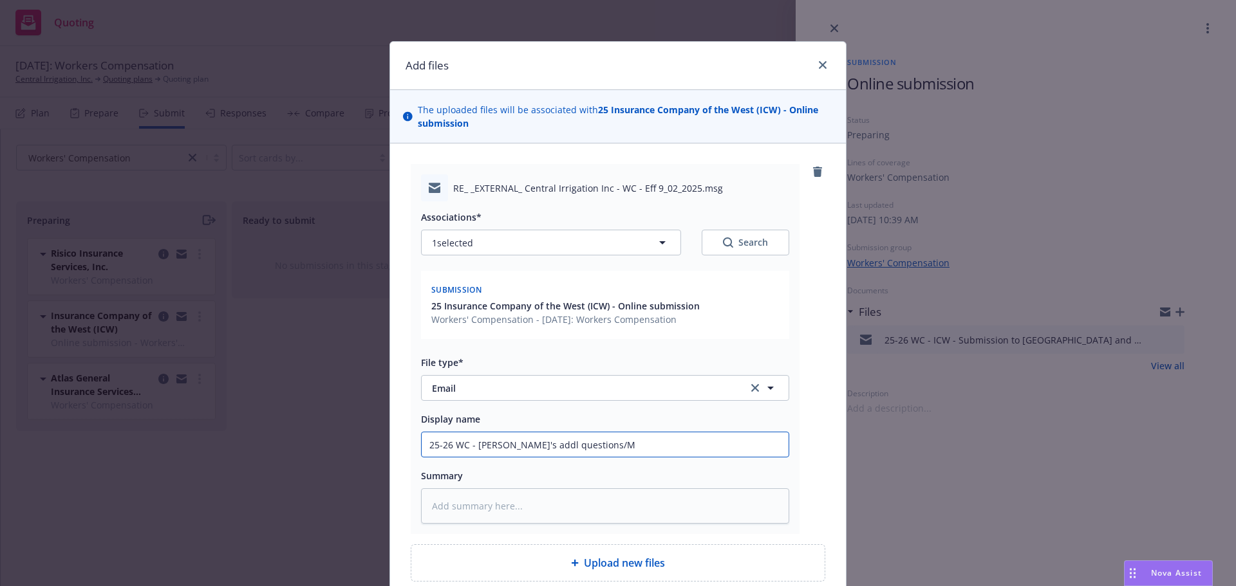
type textarea "x"
type input "25-26 WC - Brett's addl questions/MB"
type textarea "x"
type input "25-26 WC - Brett's addl questions/MB"
type textarea "x"
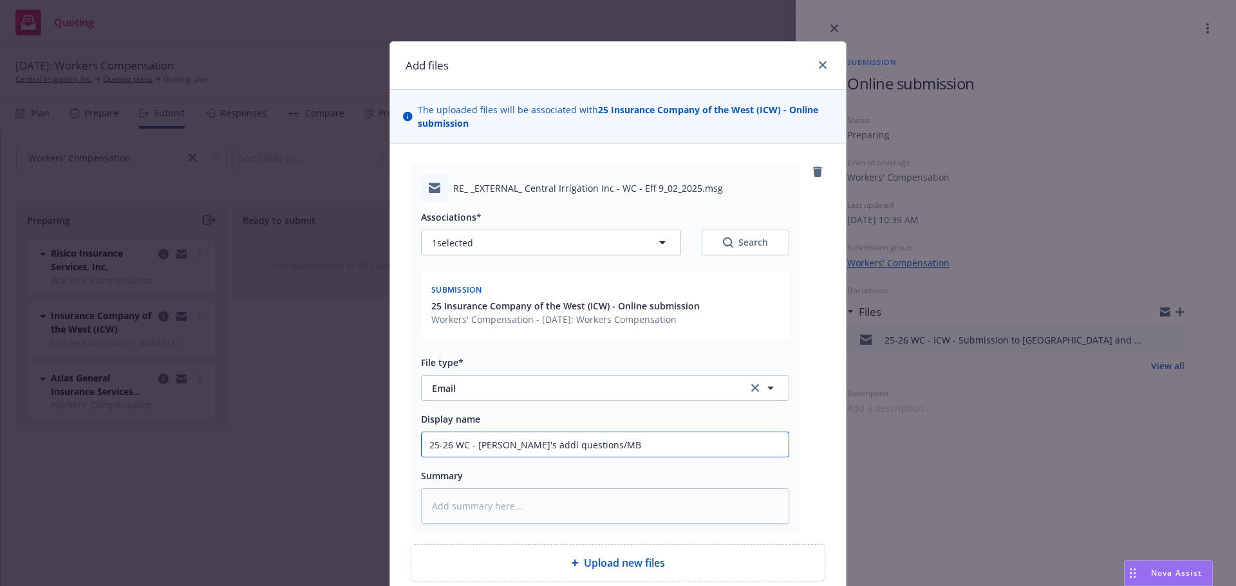
type input "25-26 WC - Brett's addl questions/MB t"
type textarea "x"
type input "25-26 WC - Brett's addl questions/MB to"
type textarea "x"
type input "25-26 WC - Brett's addl questions/MB to"
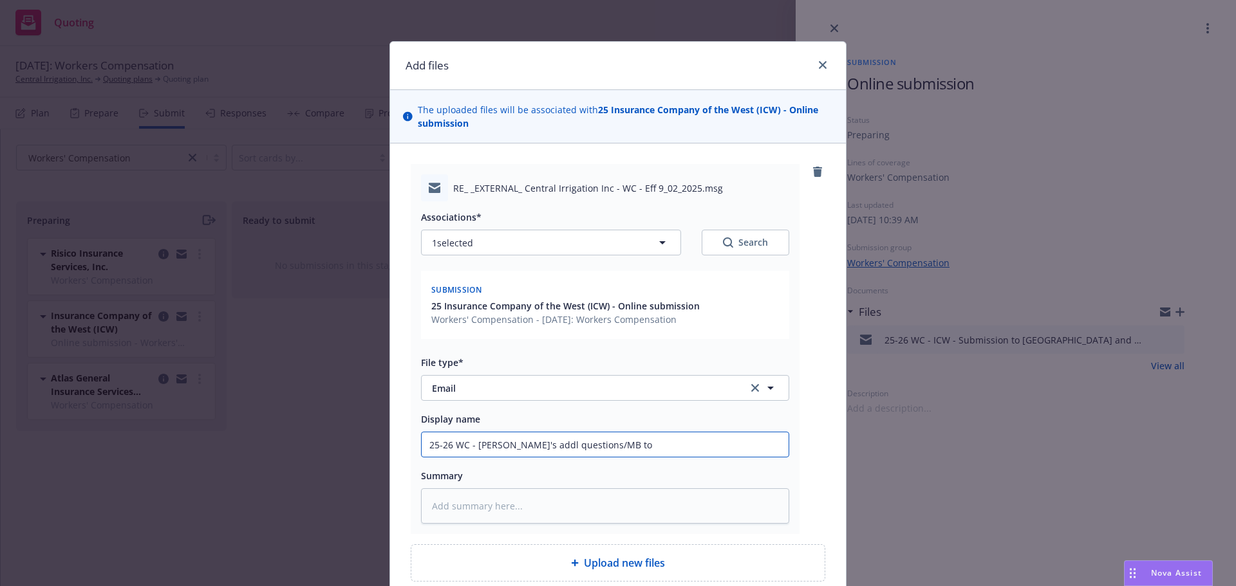
type textarea "x"
type input "25-26 WC - Brett's addl questions/MB to g"
type textarea "x"
type input "25-26 WC - Brett's addl questions/MB to ge"
type textarea "x"
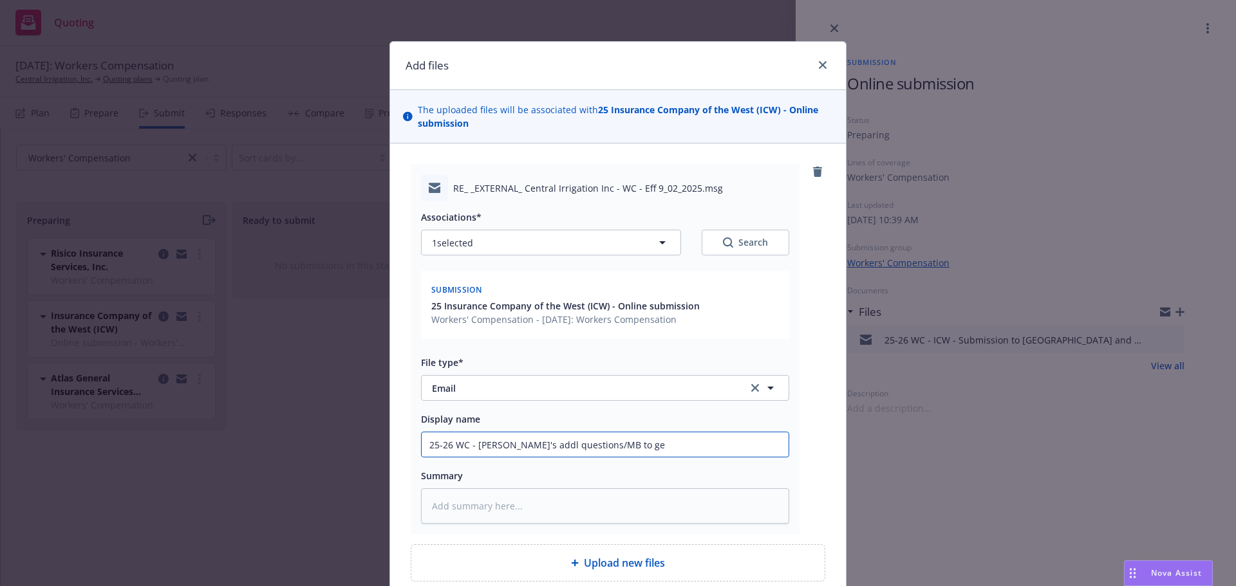
type input "25-26 WC - Brett's addl questions/MB to get"
type textarea "x"
type input "25-26 WC - Brett's addl questions/MB to get"
type textarea "x"
type input "25-26 WC - Brett's addl questions/MB to get b"
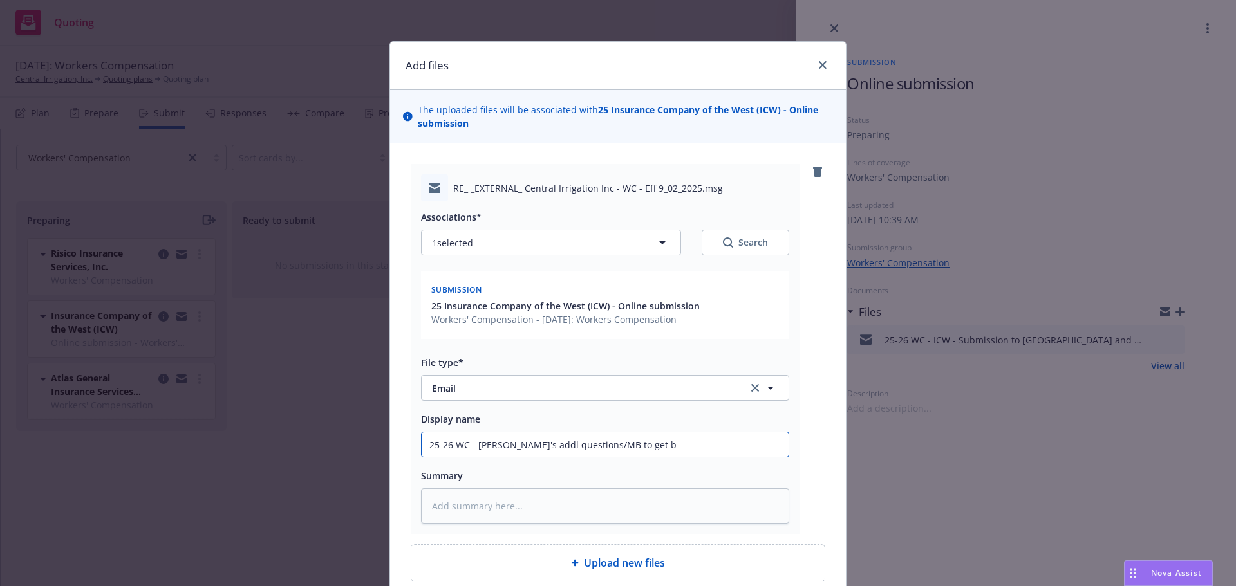
type textarea "x"
type input "25-26 WC - Brett's addl questions/MB to get ba"
type textarea "x"
type input "25-26 WC - Brett's addl questions/MB to get bak"
type textarea "x"
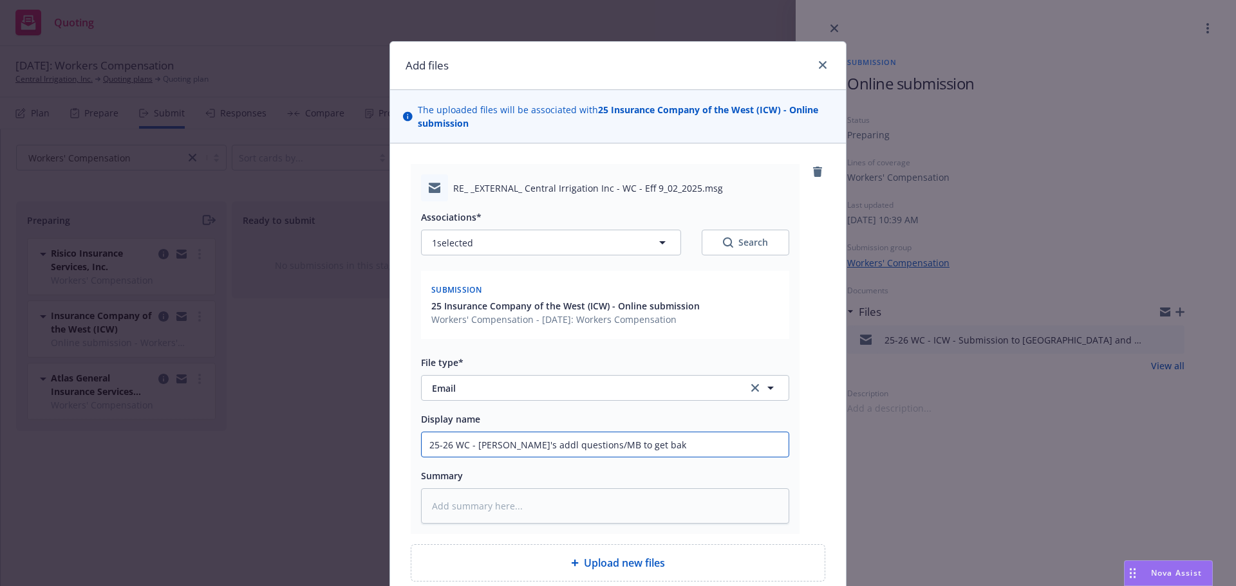
type input "25-26 WC - Brett's addl questions/MB to get ba"
type textarea "x"
type input "25-26 WC - Brett's addl questions/MB to get bac"
type textarea "x"
type input "25-26 WC - Brett's addl questions/MB to get back"
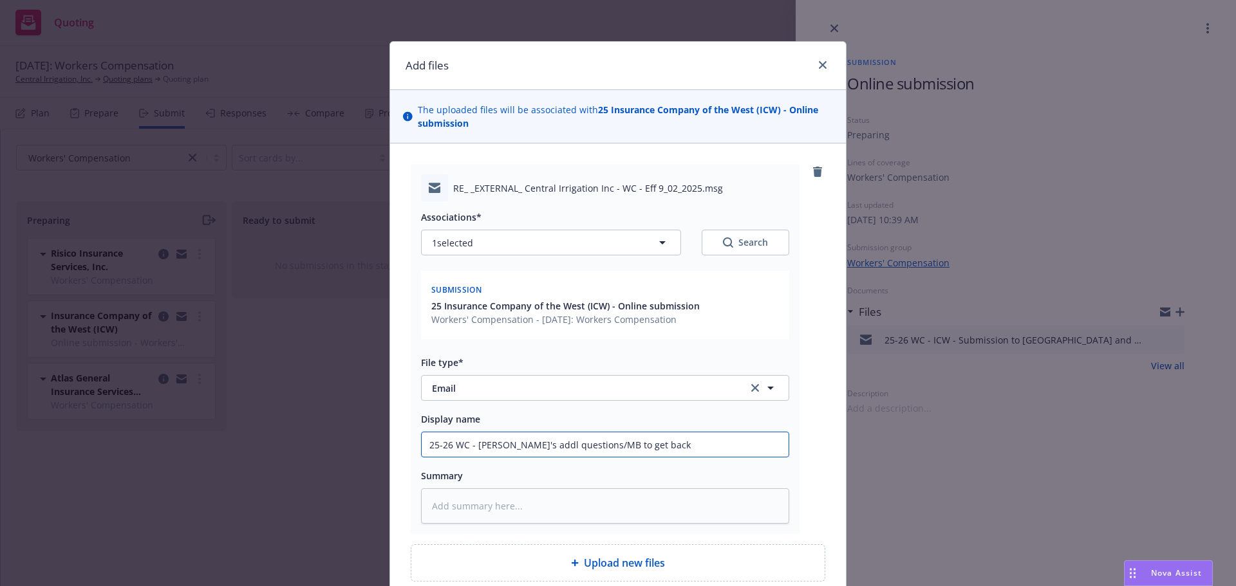
type textarea "x"
type input "25-26 WC - Brett's addl questions/MB to get back t"
type textarea "x"
type input "25-26 WC - Brett's addl questions/MB to get back to"
type textarea "x"
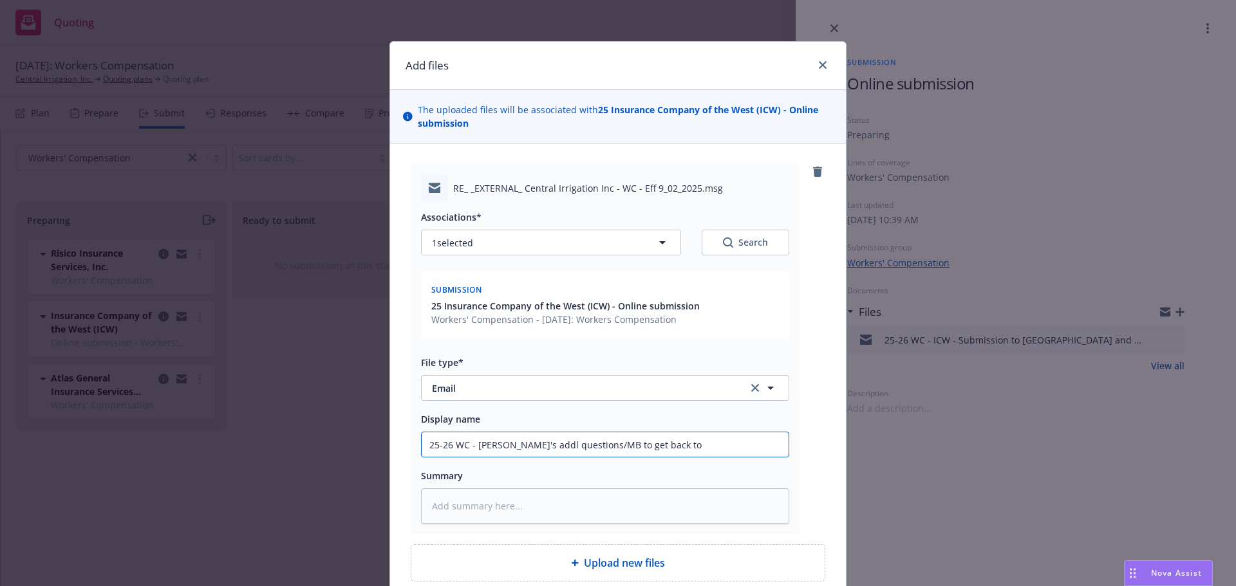
type input "25-26 WC - Brett's addl questions/MB to get back to"
type textarea "x"
type input "25-26 WC - Brett's addl questions/MB to get back to hi"
type textarea "x"
type input "25-26 WC - Brett's addl questions/MB to get back to him"
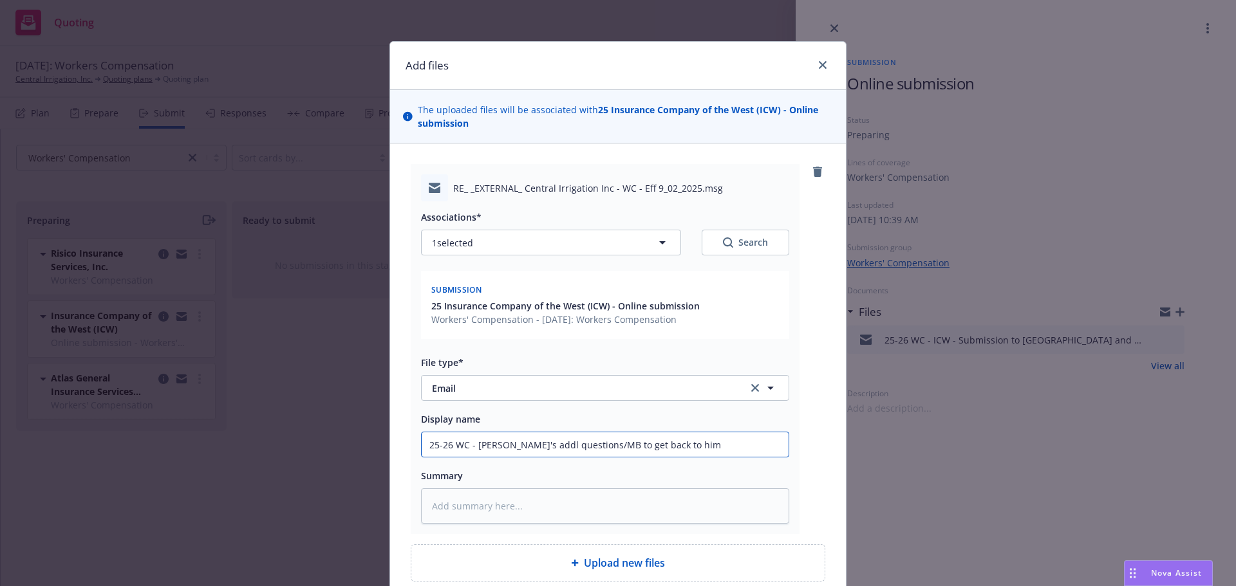
type textarea "x"
type input "25-26 WC - Brett's addl questions/MB to get back to him"
type textarea "x"
type input "25-26 WC - Brett's addl questions/MB to get back to him w"
type textarea "x"
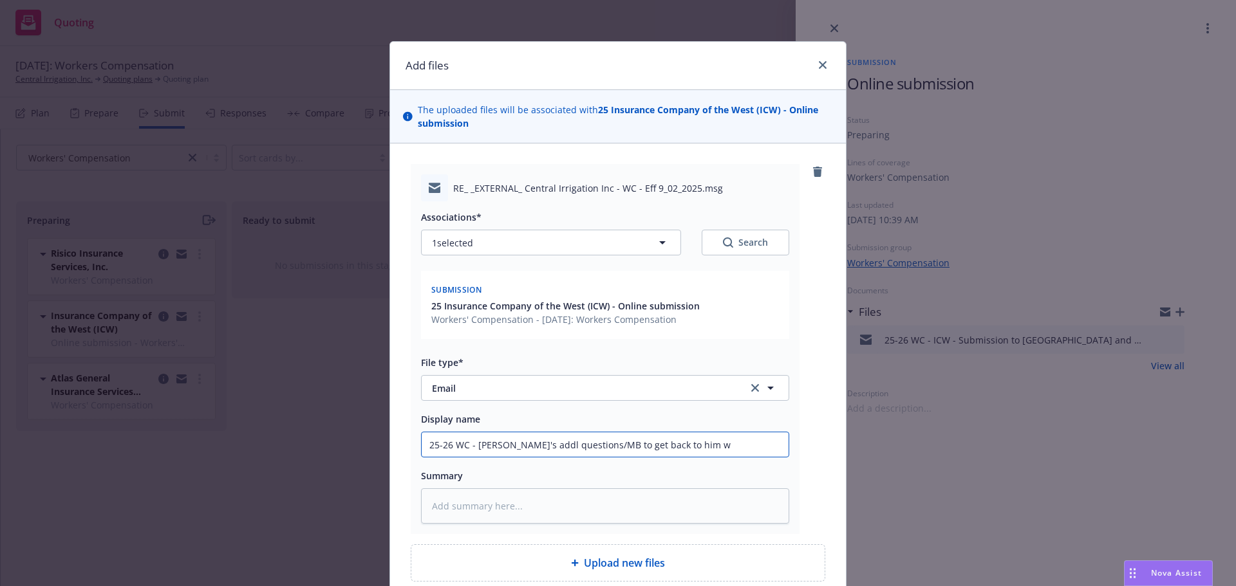
type input "25-26 WC - Brett's addl questions/MB to get back to him wi"
type textarea "x"
type input "25-26 WC - Brett's addl questions/MB to get back to him wit"
type textarea "x"
type input "25-26 WC - Brett's addl questions/MB to get back to him with"
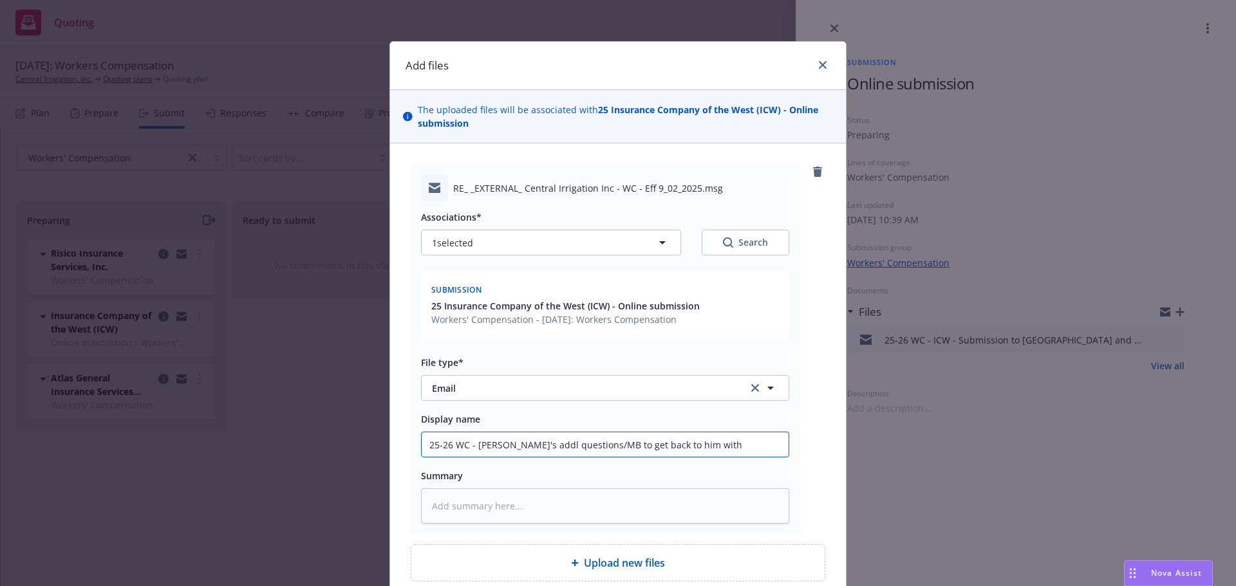
type textarea "x"
type input "25-26 WC - Brett's addl questions/MB to get back to him with"
type textarea "x"
type input "25-26 WC - Brett's addl questions/MB to get back to him with an"
type textarea "x"
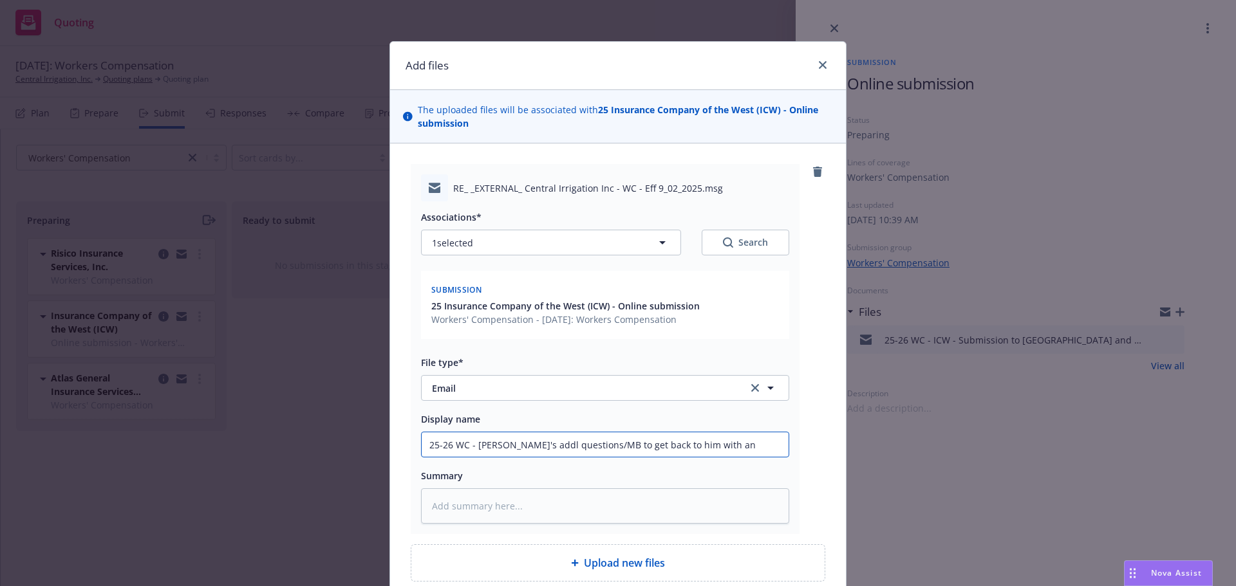
type input "25-26 WC - Brett's addl questions/MB to get back to him with ans"
type textarea "x"
type input "25-26 WC - Brett's addl questions/MB to get back to him with answ"
type textarea "x"
type input "25-26 WC - Brett's addl questions/MB to get back to him with answe"
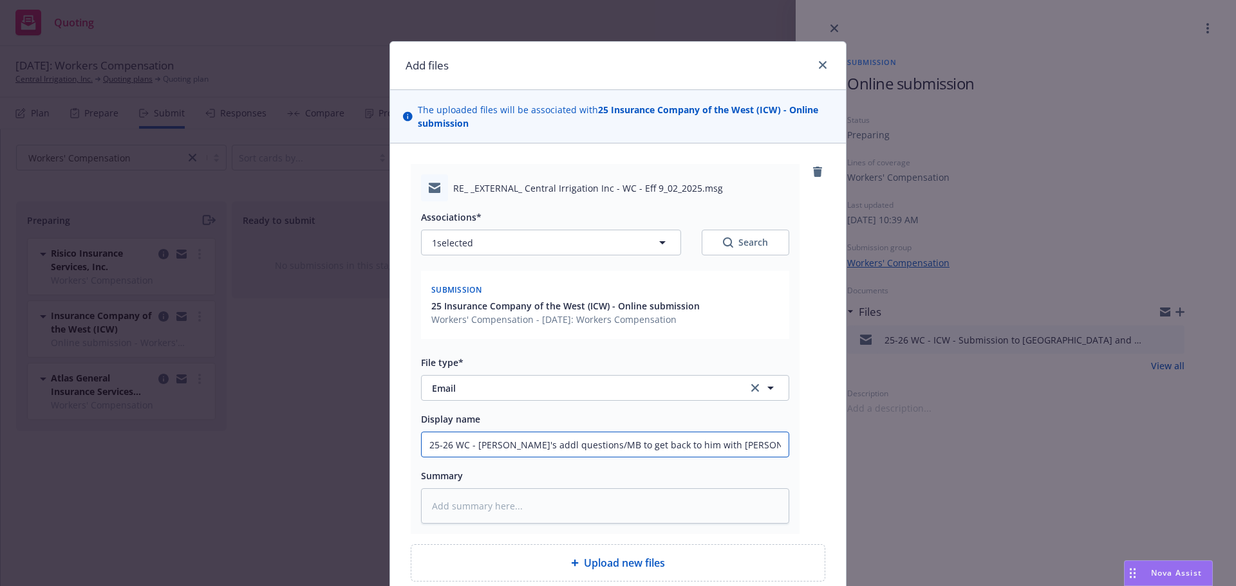
type textarea "x"
type input "25-26 WC - Brett's addl questions/MB to get back to him with answer"
type textarea "x"
type input "25-26 WC - Brett's addl questions/MB to get back to him with answers"
click at [438, 510] on textarea at bounding box center [605, 505] width 368 height 35
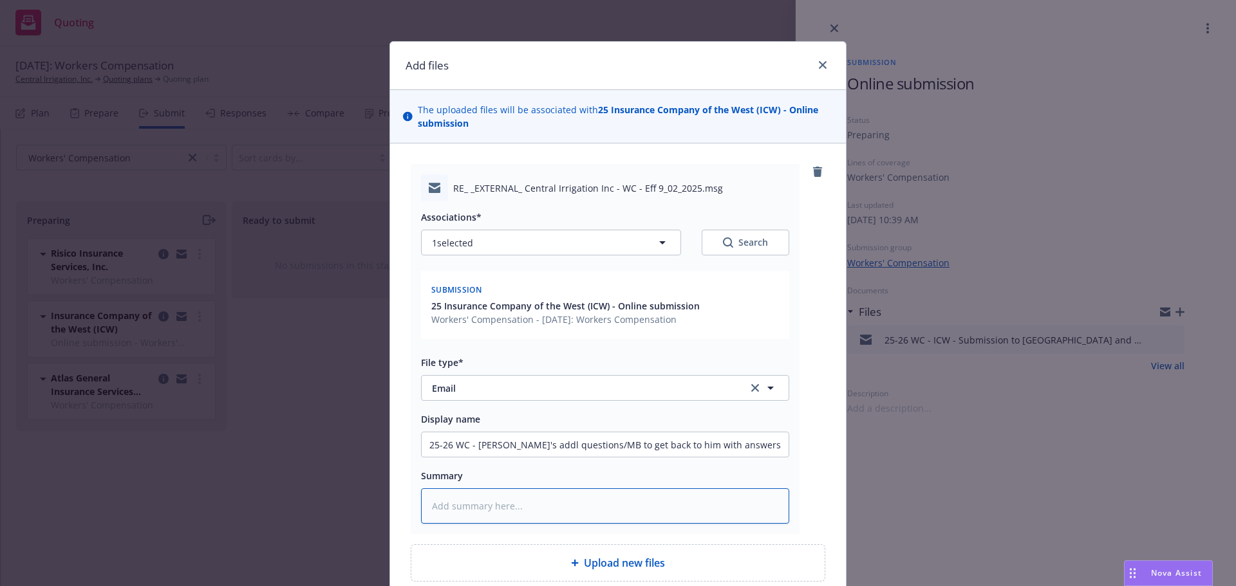
paste textarea "The WCIRB is listing the class code 0172 – truck farms. Did they used to use th…"
type textarea "x"
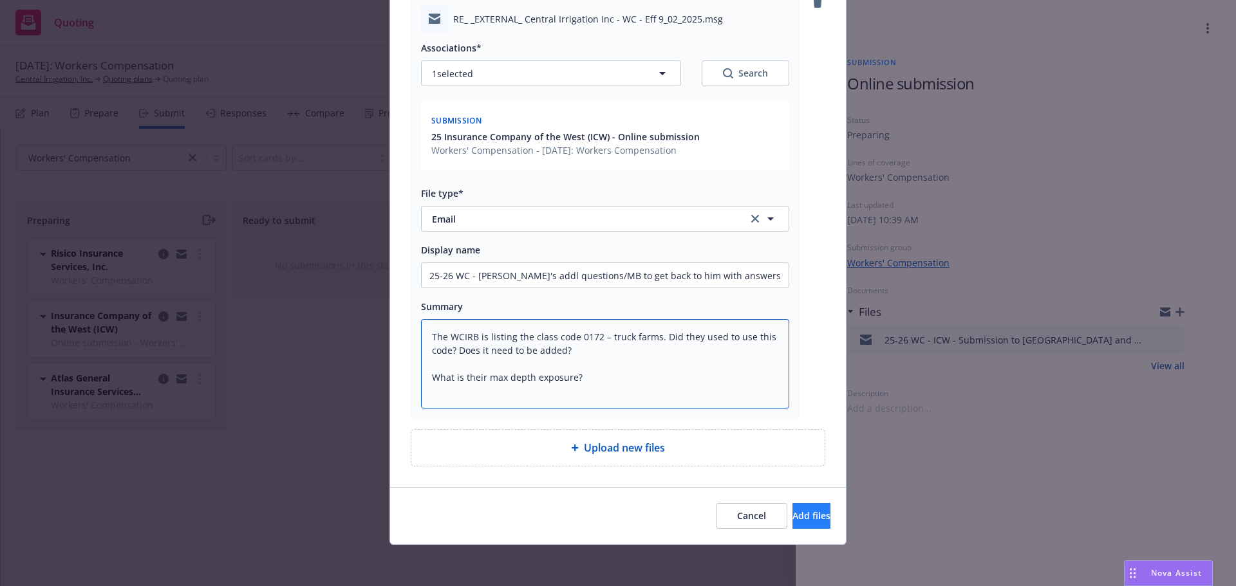
type textarea "The WCIRB is listing the class code 0172 – truck farms. Did they used to use th…"
click at [792, 522] on span "Add files" at bounding box center [811, 516] width 38 height 12
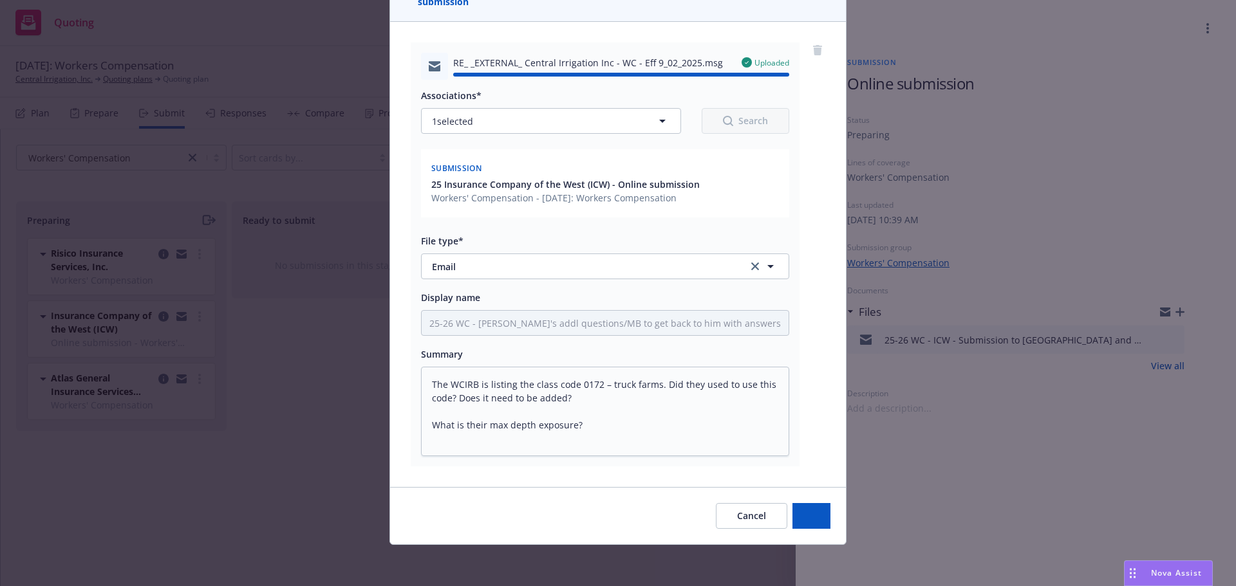
type textarea "x"
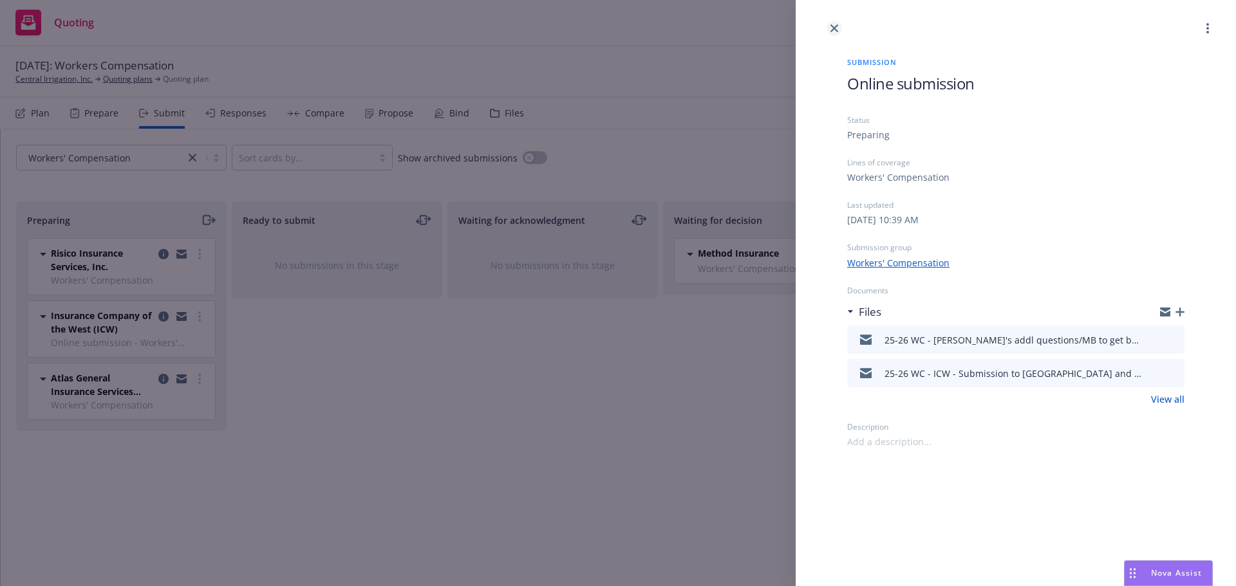
click at [834, 27] on icon "close" at bounding box center [834, 28] width 8 height 8
